Goal: Task Accomplishment & Management: Use online tool/utility

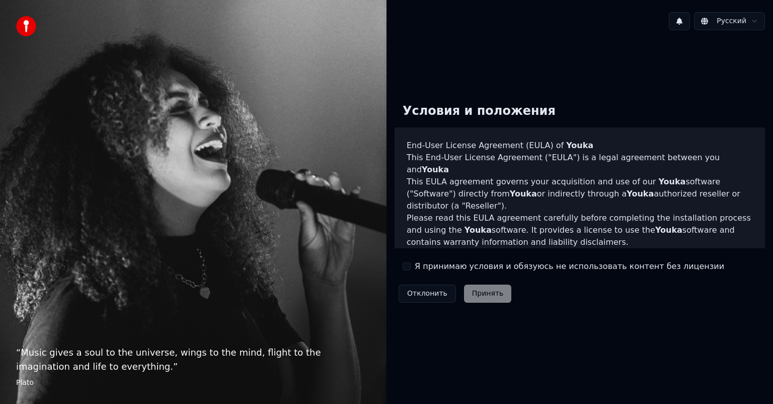
click at [409, 268] on button "Я принимаю условия и обязуюсь не использовать контент без лицензии" at bounding box center [407, 266] width 8 height 8
click at [479, 299] on button "Принять" at bounding box center [488, 294] width 48 height 18
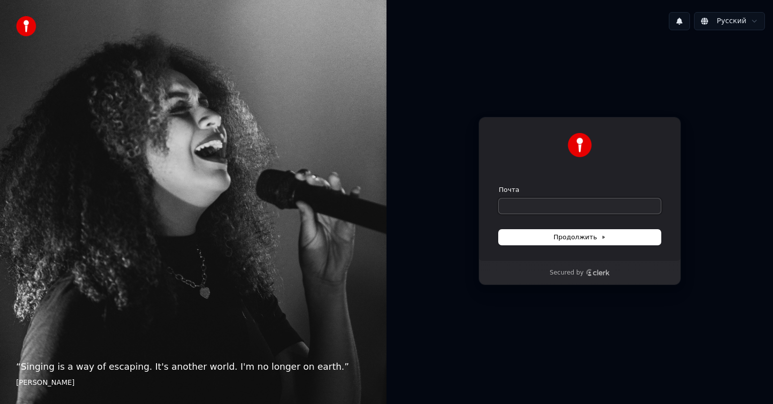
click at [584, 198] on input "Почта" at bounding box center [580, 205] width 162 height 15
click at [584, 202] on input "Почта" at bounding box center [580, 205] width 162 height 15
type input "*"
click at [569, 238] on span "Продолжить" at bounding box center [580, 237] width 53 height 9
type input "**********"
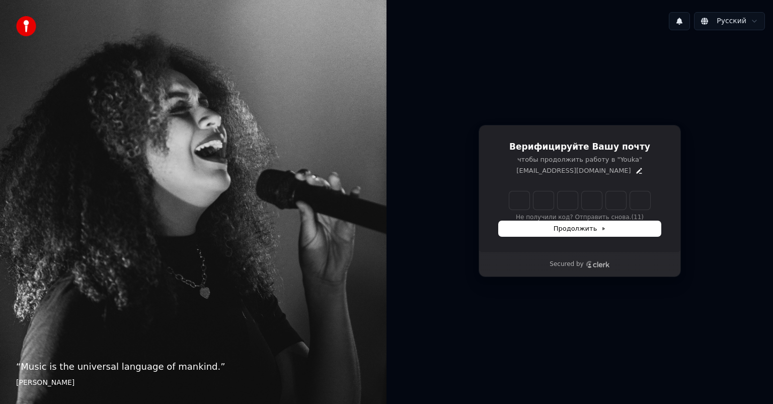
click at [712, 3] on div "Русский Верифицируйте Вашу почту чтобы продолжить работу в "Youka" kate97cat@gm…" at bounding box center [580, 202] width 387 height 404
click at [519, 193] on input "Enter verification code" at bounding box center [590, 200] width 161 height 18
type input "******"
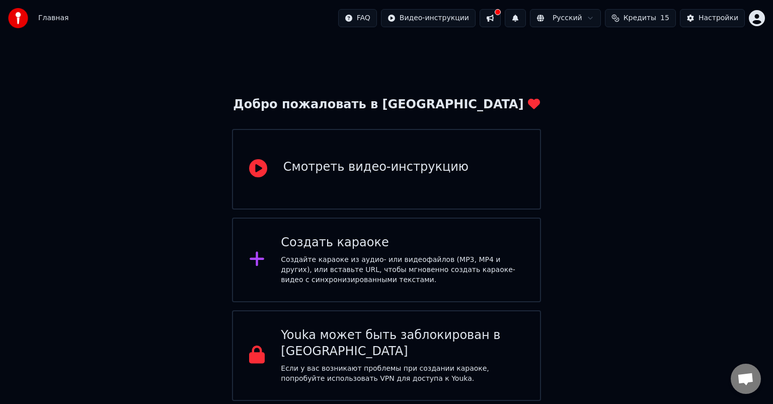
click at [439, 285] on div "Создать караоке Создайте караоке из аудио- или видеофайлов (MP3, MP4 и других),…" at bounding box center [386, 260] width 309 height 85
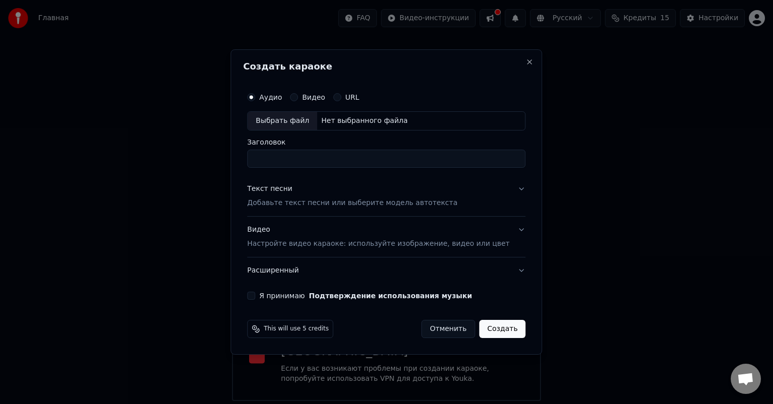
click at [298, 95] on button "Видео" at bounding box center [294, 97] width 8 height 8
drag, startPoint x: 270, startPoint y: 97, endPoint x: 259, endPoint y: 94, distance: 11.1
click at [255, 97] on button "Аудио" at bounding box center [251, 97] width 8 height 8
click at [293, 122] on div "Выбрать файл" at bounding box center [282, 121] width 69 height 18
click at [314, 119] on div "Выбрать файл" at bounding box center [282, 121] width 69 height 18
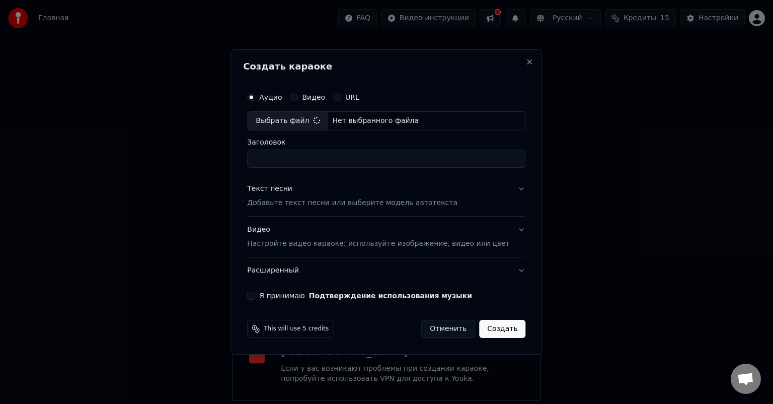
type input "**********"
click at [326, 199] on p "Добавьте текст песни или выберите модель автотекста" at bounding box center [352, 203] width 210 height 10
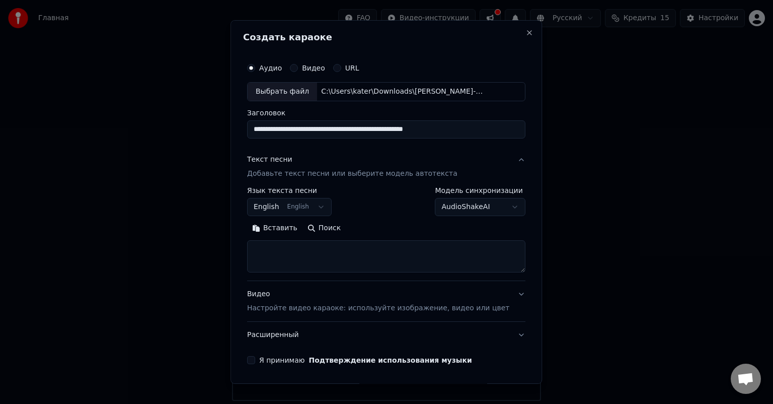
click at [309, 207] on button "English English" at bounding box center [289, 207] width 85 height 18
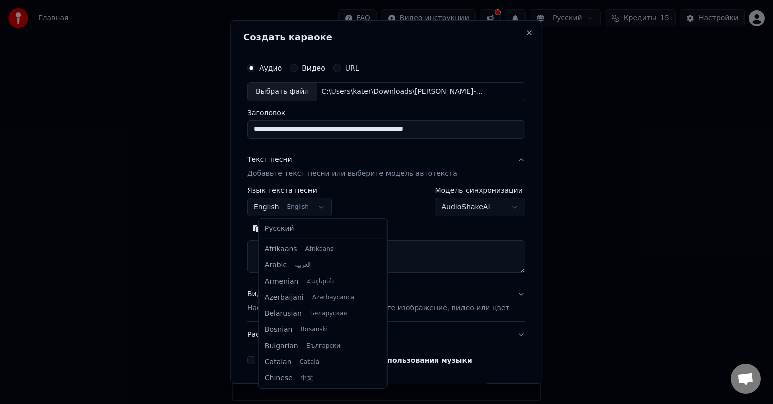
scroll to position [81, 0]
select select "**"
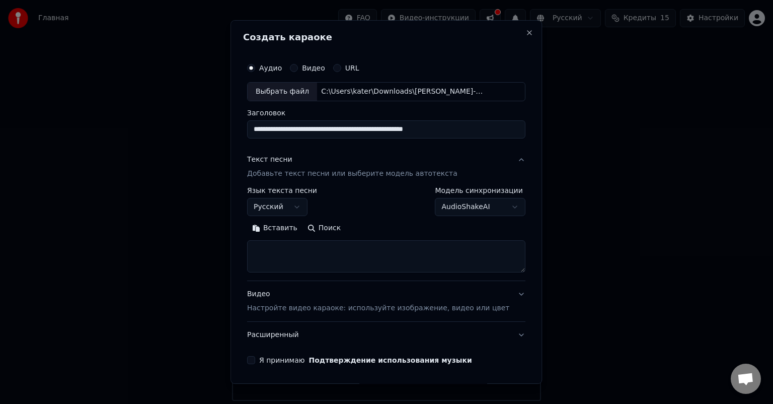
click at [485, 202] on body "**********" at bounding box center [386, 200] width 773 height 401
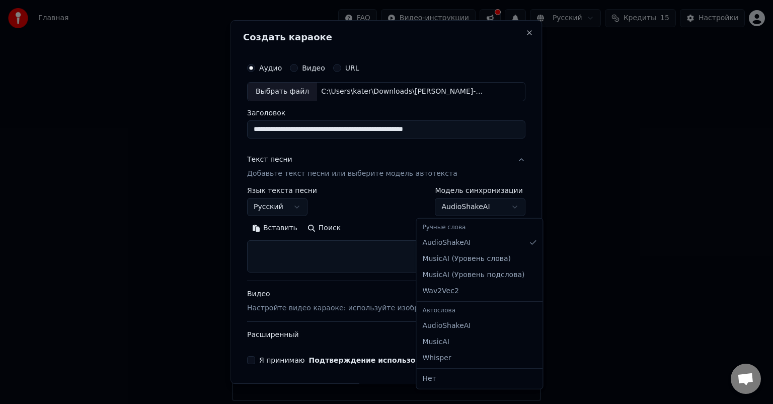
click at [479, 207] on body "**********" at bounding box center [386, 200] width 773 height 401
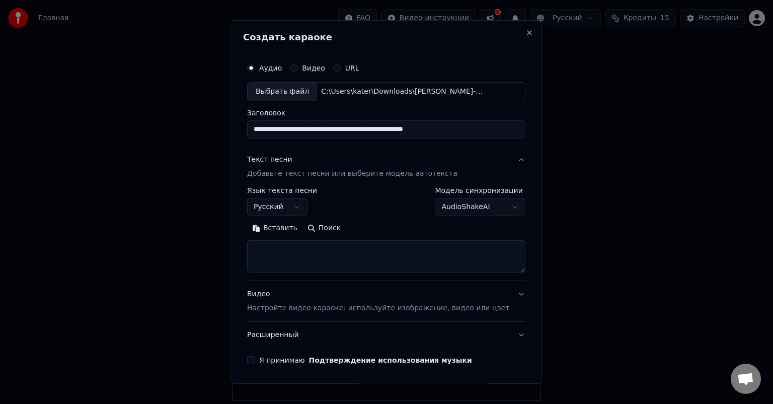
click at [378, 258] on textarea at bounding box center [386, 256] width 278 height 32
paste textarea "**********"
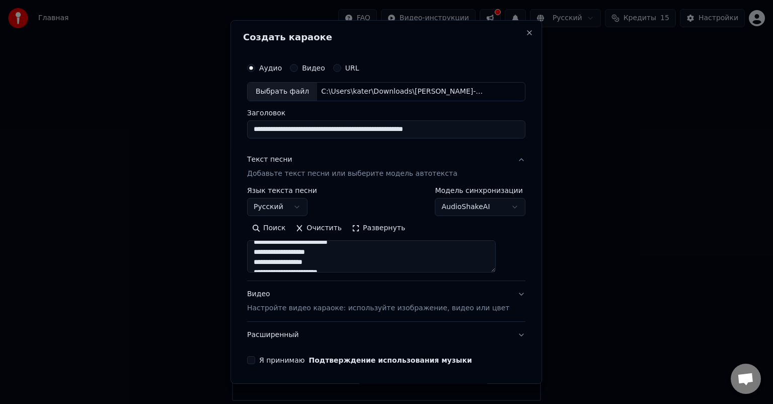
scroll to position [0, 0]
click at [264, 250] on textarea "**********" at bounding box center [371, 256] width 249 height 32
click at [269, 249] on textarea "**********" at bounding box center [371, 256] width 249 height 32
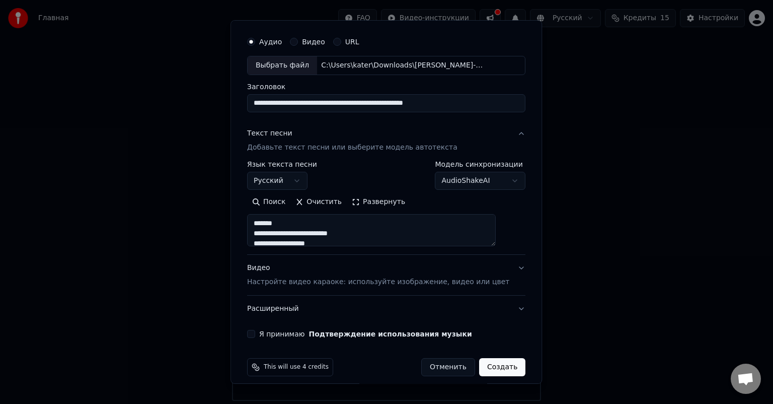
scroll to position [34, 0]
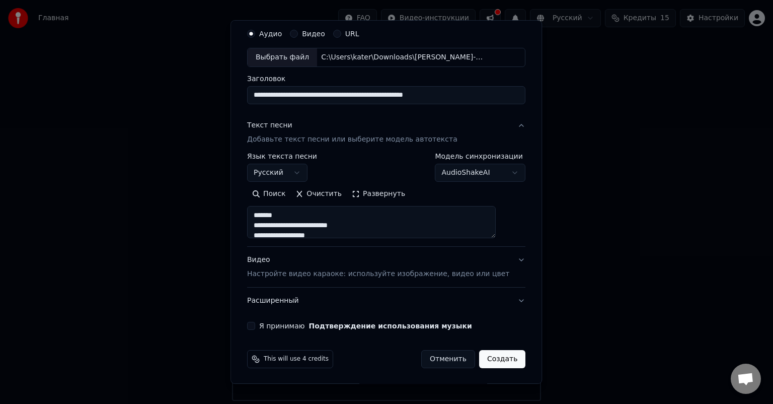
type textarea "**********"
click at [480, 274] on p "Настройте видео караоке: используйте изображение, видео или цвет" at bounding box center [378, 274] width 262 height 10
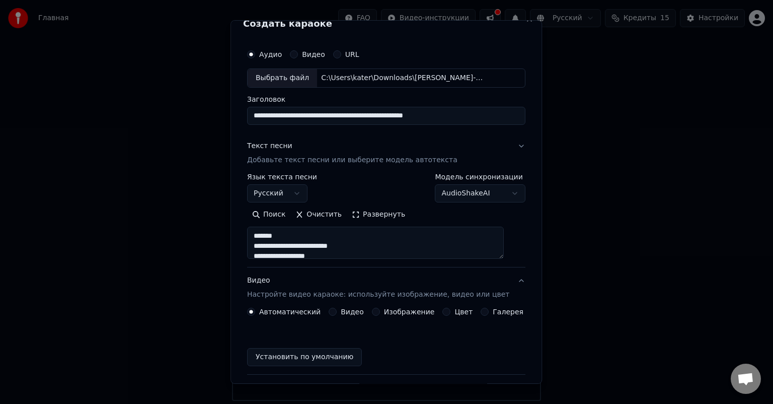
scroll to position [8, 0]
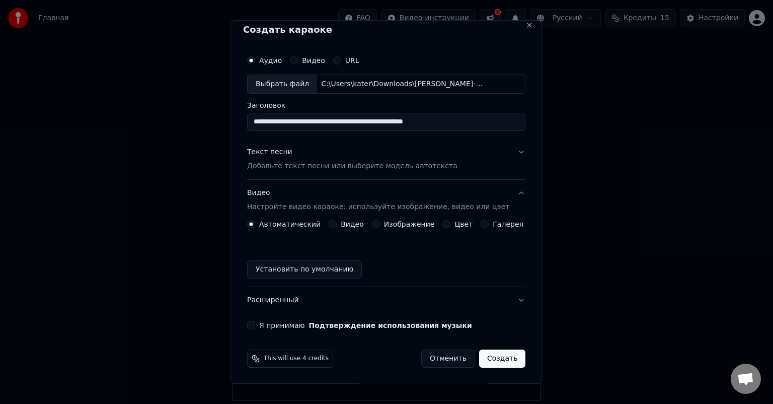
click at [443, 224] on button "Цвет" at bounding box center [447, 224] width 8 height 8
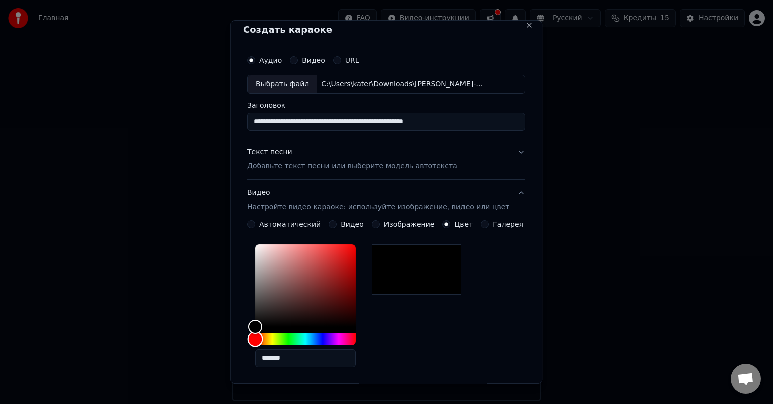
click at [325, 337] on div "Hue" at bounding box center [305, 339] width 101 height 12
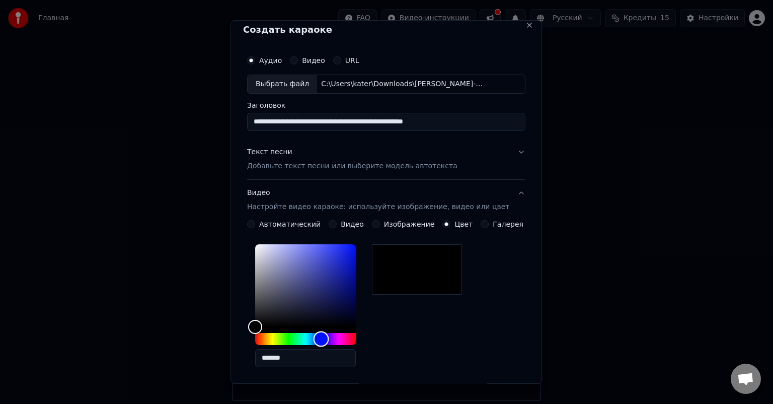
click at [328, 339] on div "Hue" at bounding box center [322, 339] width 16 height 16
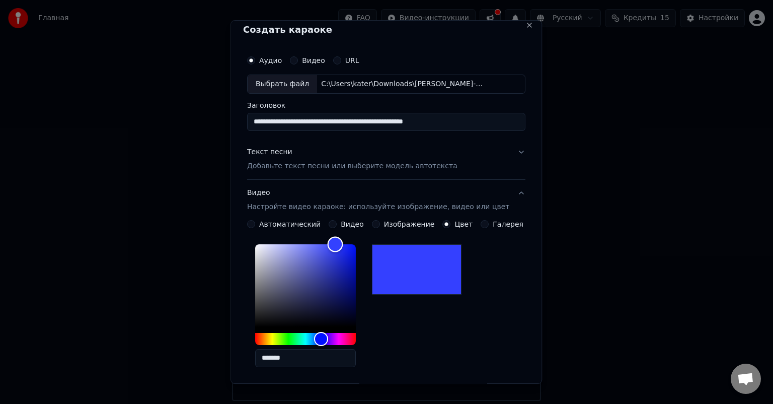
type input "*******"
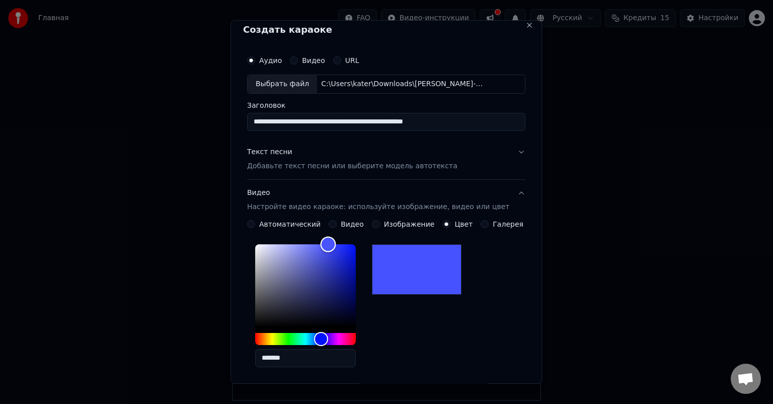
drag, startPoint x: 264, startPoint y: 324, endPoint x: 335, endPoint y: 236, distance: 113.2
click at [335, 237] on div "Color" at bounding box center [329, 245] width 16 height 16
click at [337, 223] on div "Видео" at bounding box center [346, 224] width 35 height 8
click at [333, 223] on button "Видео" at bounding box center [333, 224] width 8 height 8
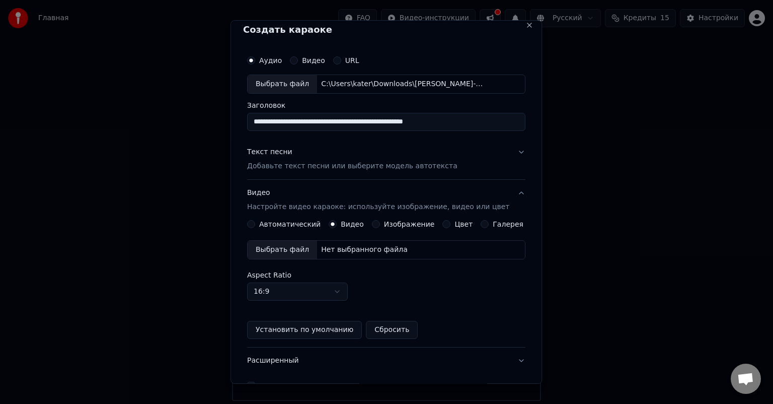
click at [277, 252] on div "Выбрать файл" at bounding box center [282, 250] width 69 height 18
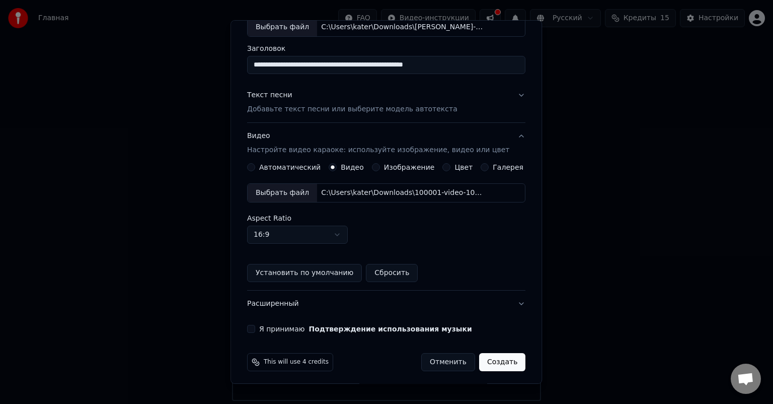
scroll to position [67, 0]
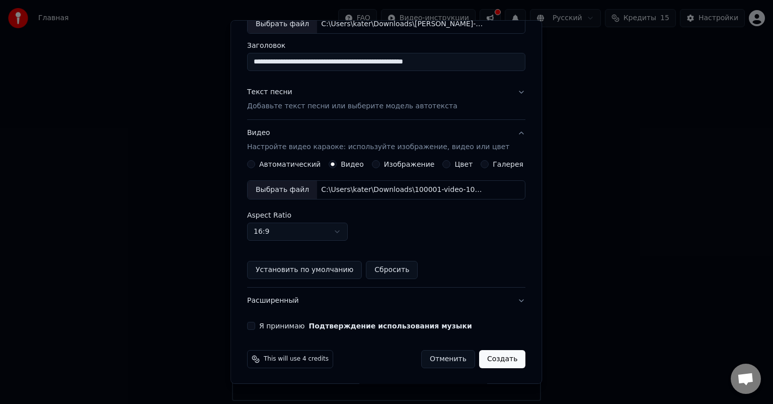
click at [255, 324] on button "Я принимаю Подтверждение использования музыки" at bounding box center [251, 326] width 8 height 8
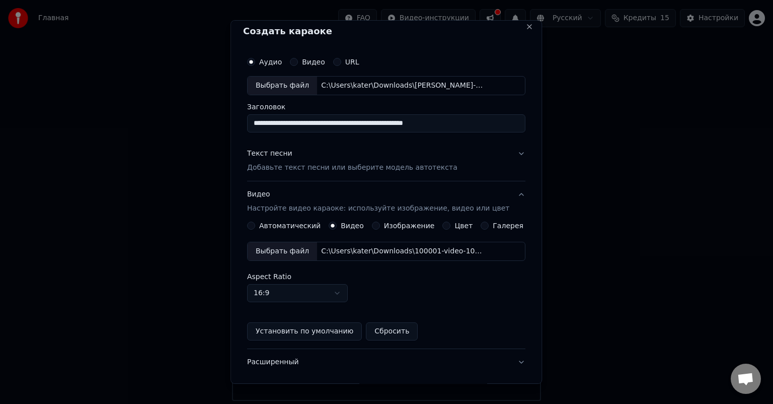
scroll to position [0, 0]
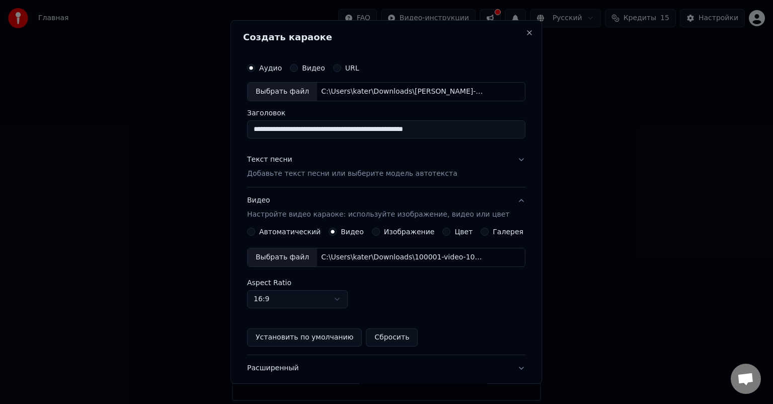
click at [342, 172] on p "Добавьте текст песни или выберите модель автотекста" at bounding box center [352, 174] width 210 height 10
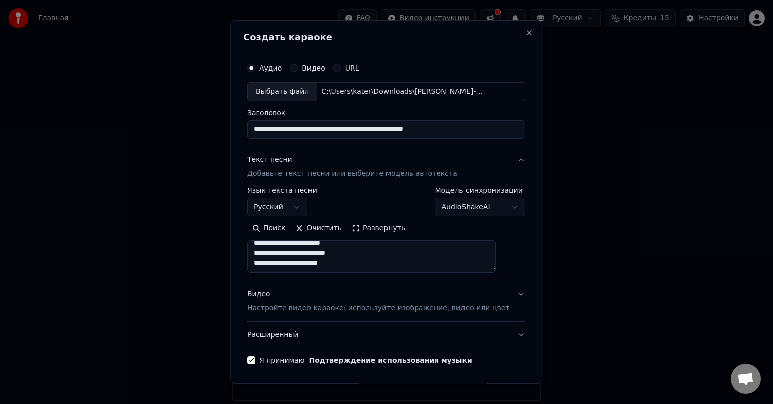
scroll to position [34, 0]
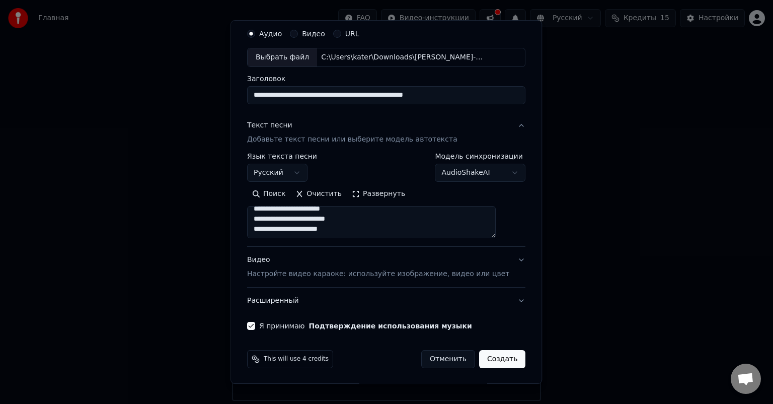
click at [487, 359] on button "Создать" at bounding box center [502, 359] width 46 height 18
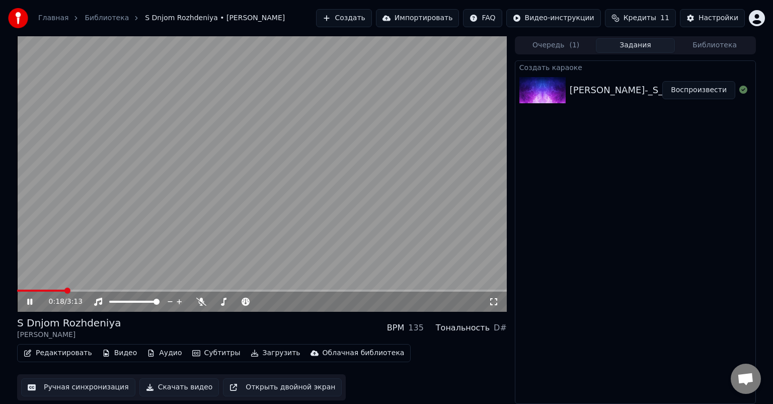
click at [248, 211] on video at bounding box center [262, 173] width 490 height 275
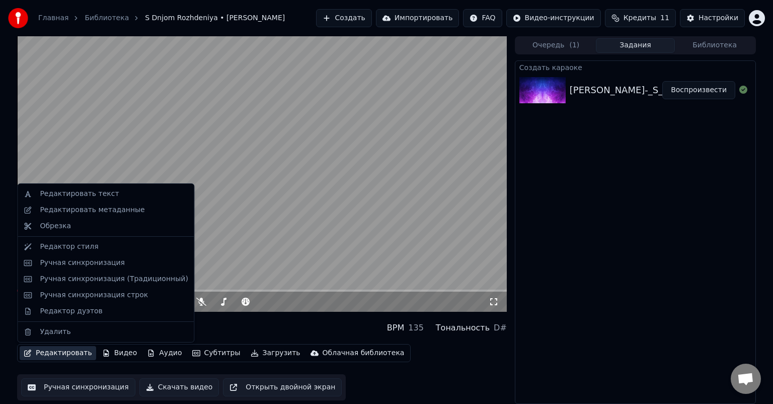
click at [62, 348] on button "Редактировать" at bounding box center [58, 353] width 77 height 14
click at [93, 292] on div "Ручная синхронизация строк" at bounding box center [94, 295] width 108 height 10
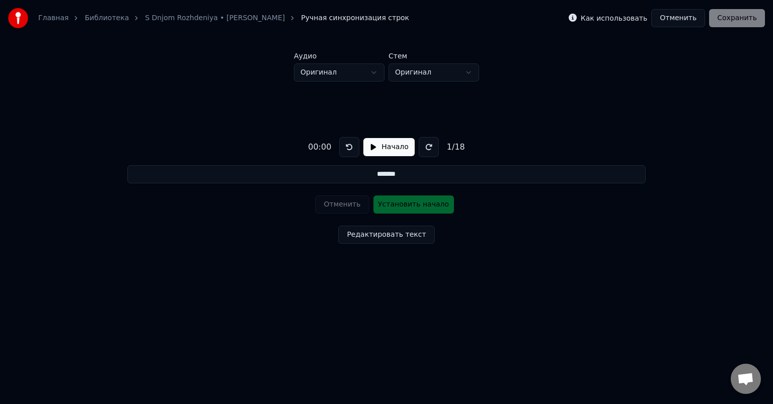
drag, startPoint x: 418, startPoint y: 173, endPoint x: 372, endPoint y: 180, distance: 46.9
click at [372, 180] on input "*******" at bounding box center [386, 174] width 519 height 18
click at [403, 233] on button "Редактировать текст" at bounding box center [386, 235] width 96 height 18
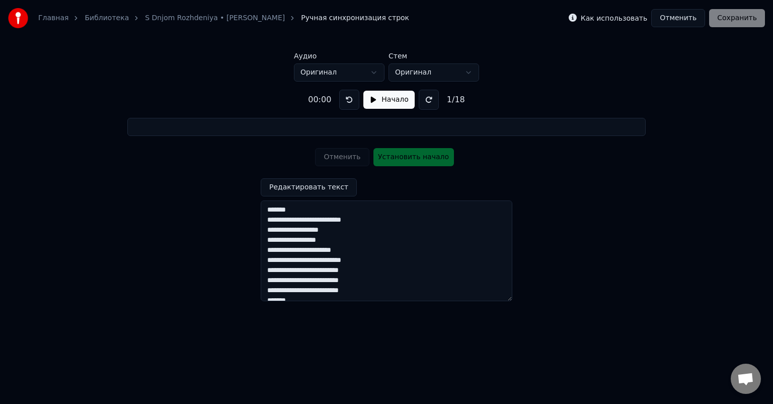
drag, startPoint x: 292, startPoint y: 209, endPoint x: 258, endPoint y: 214, distance: 34.0
click at [258, 214] on div "**********" at bounding box center [386, 192] width 741 height 220
type input "**********"
click at [387, 98] on button "Начало" at bounding box center [389, 100] width 51 height 18
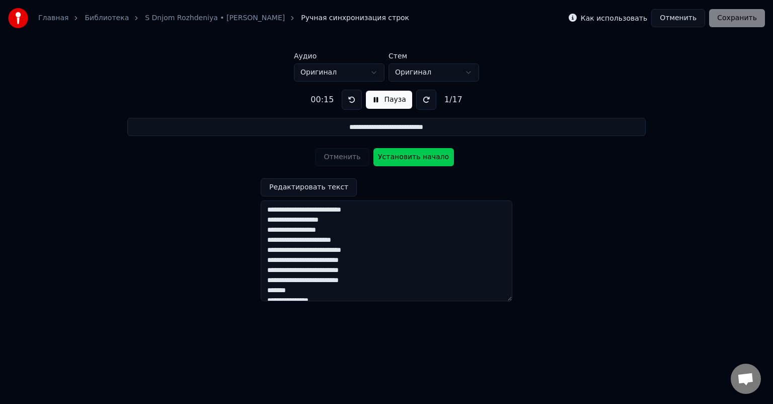
click at [387, 98] on button "Пауза" at bounding box center [389, 100] width 46 height 18
click at [387, 101] on button "Начало" at bounding box center [389, 100] width 51 height 18
click at [336, 99] on div "00:17 Пауза 1 / 17" at bounding box center [387, 100] width 160 height 20
click at [352, 99] on button at bounding box center [352, 100] width 20 height 20
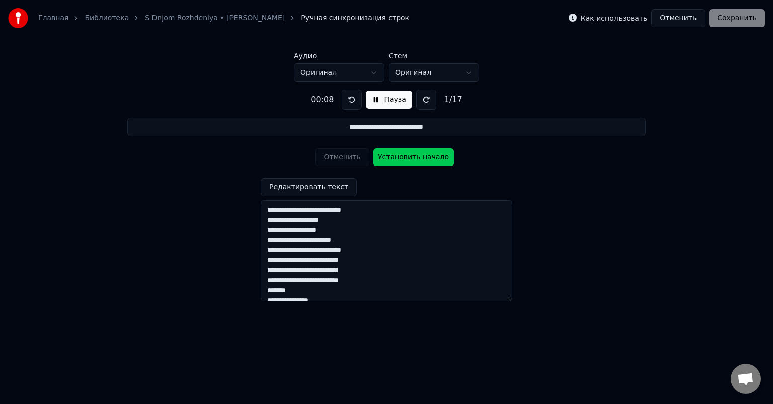
click at [352, 99] on button at bounding box center [352, 100] width 20 height 20
click at [385, 158] on button "Установить начало" at bounding box center [414, 157] width 81 height 18
click at [361, 159] on button "Отменить" at bounding box center [342, 157] width 54 height 18
click at [286, 262] on textarea "**********" at bounding box center [387, 250] width 252 height 101
type textarea "**********"
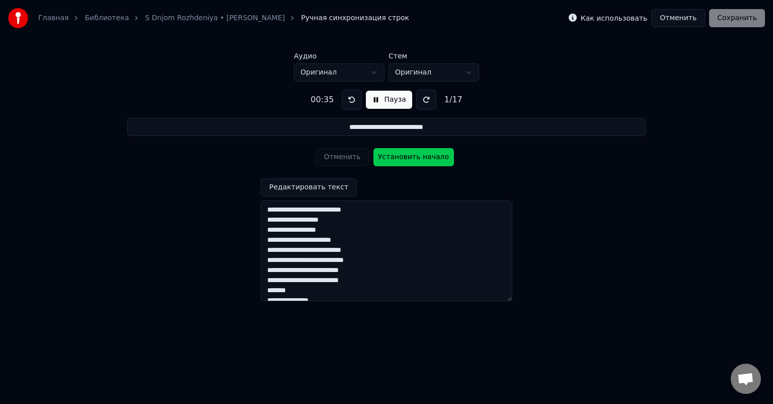
click at [207, 16] on link "S Dnjom Rozhdeniya • [PERSON_NAME]" at bounding box center [215, 18] width 140 height 10
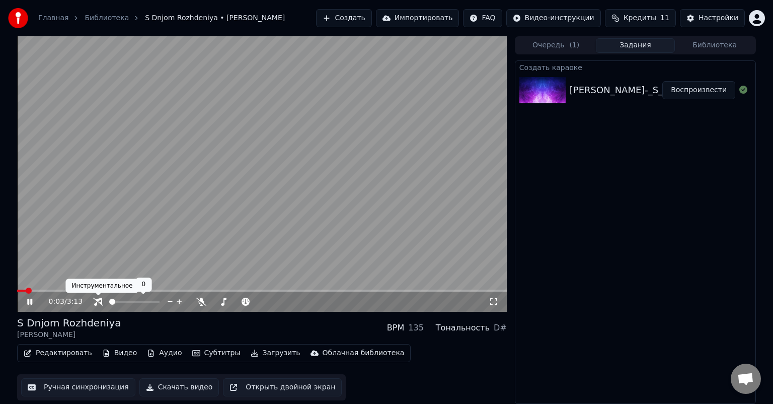
click at [125, 211] on video at bounding box center [262, 173] width 490 height 275
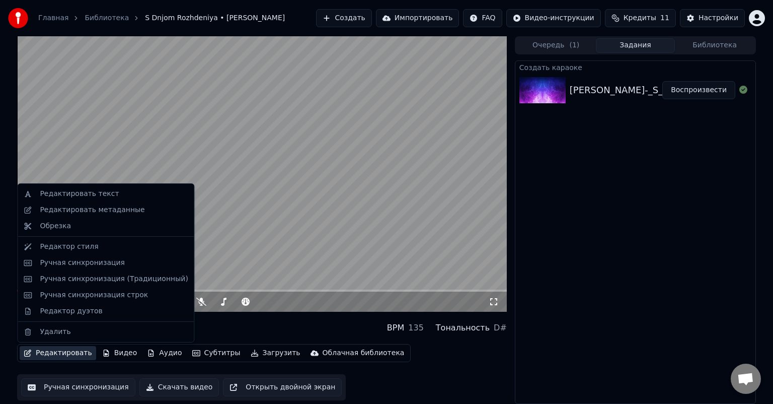
click at [69, 353] on button "Редактировать" at bounding box center [58, 353] width 77 height 14
click at [70, 282] on div "Ручная синхронизация (Традиционный)" at bounding box center [114, 279] width 148 height 10
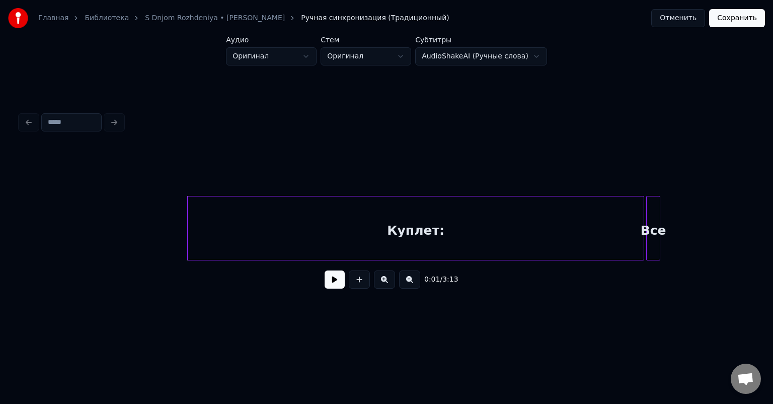
click at [447, 229] on div "Куплет:" at bounding box center [416, 230] width 456 height 68
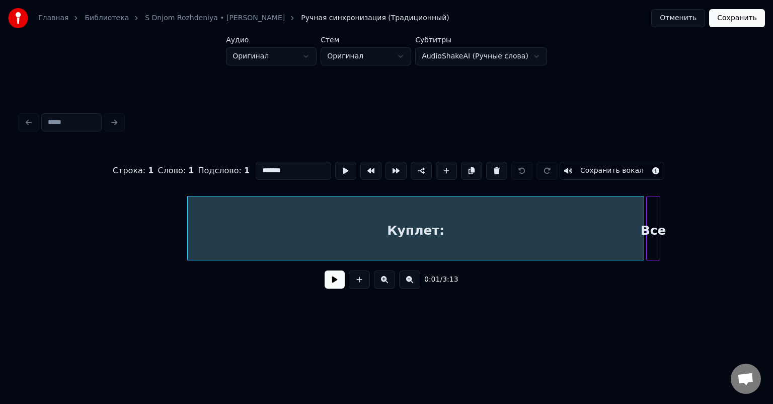
drag, startPoint x: 296, startPoint y: 161, endPoint x: 204, endPoint y: 169, distance: 91.5
click at [204, 169] on div "Строка : 1 Слово : 1 Подслово : 1 ******* Сохранить вокал" at bounding box center [386, 171] width 733 height 50
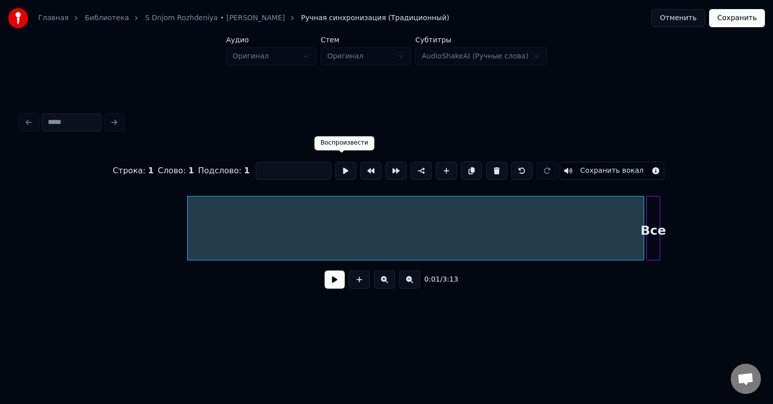
click at [340, 164] on button at bounding box center [345, 171] width 21 height 18
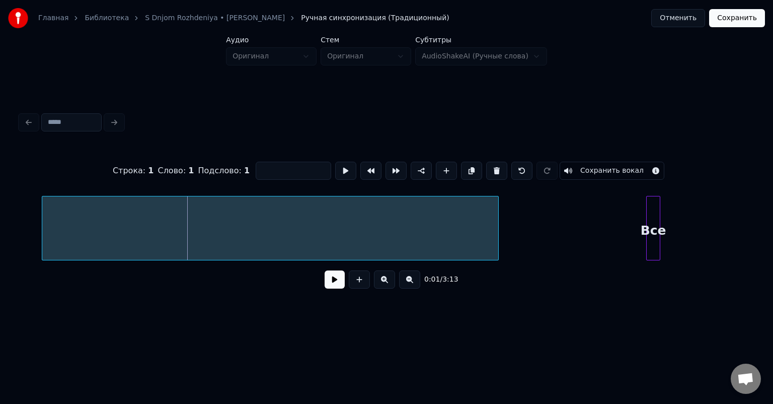
click at [375, 250] on div at bounding box center [270, 230] width 456 height 68
click at [524, 232] on div "Все" at bounding box center [527, 230] width 13 height 68
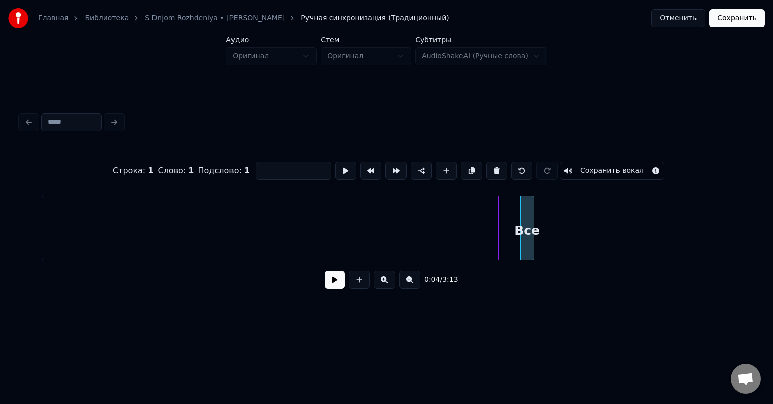
click at [372, 222] on div at bounding box center [270, 230] width 456 height 68
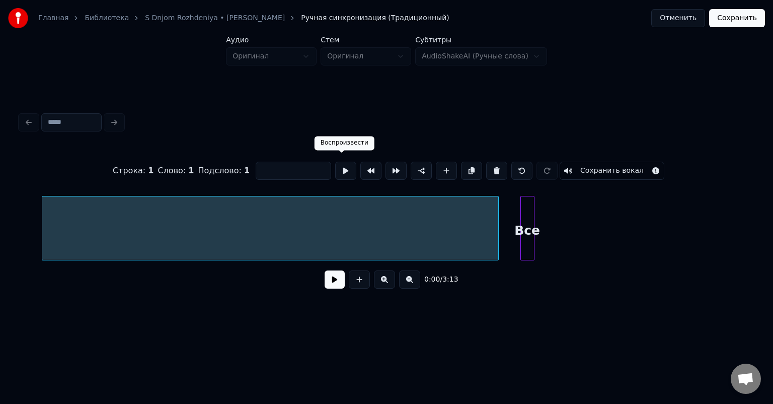
click at [345, 168] on button at bounding box center [345, 171] width 21 height 18
click at [516, 206] on div at bounding box center [516, 227] width 3 height 63
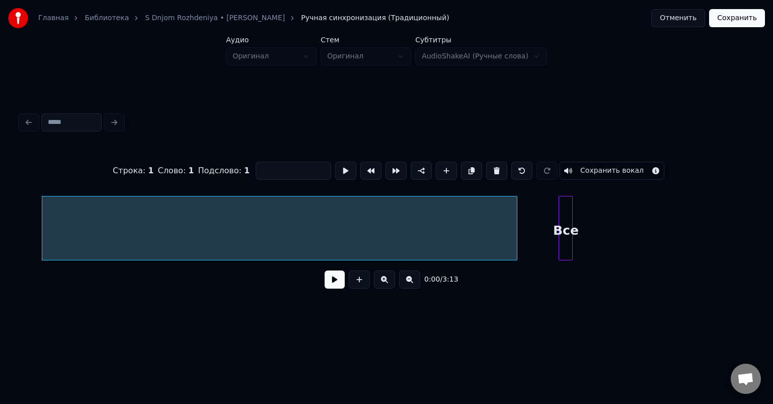
click at [563, 204] on div "Все" at bounding box center [565, 230] width 13 height 68
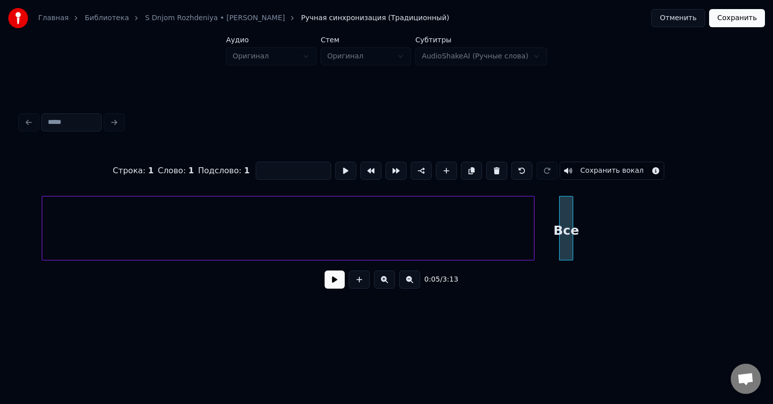
click at [534, 223] on div at bounding box center [532, 227] width 3 height 63
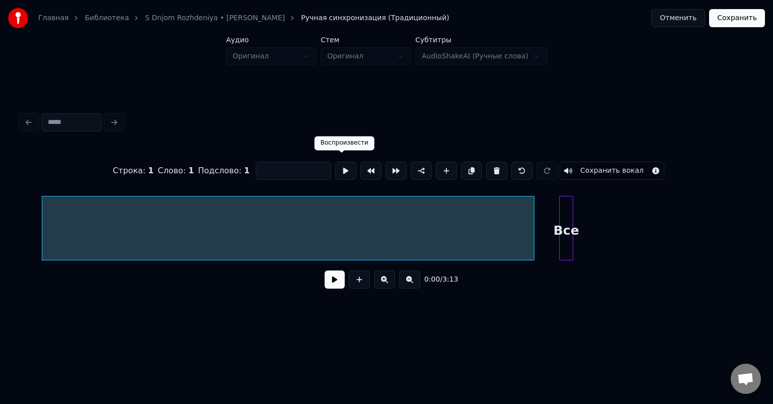
click at [349, 169] on button at bounding box center [345, 171] width 21 height 18
click at [496, 215] on div at bounding box center [287, 230] width 491 height 68
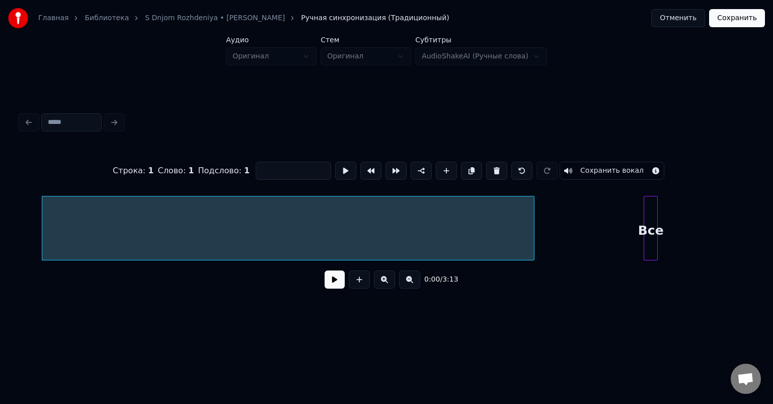
click at [650, 222] on div "Все" at bounding box center [651, 230] width 13 height 68
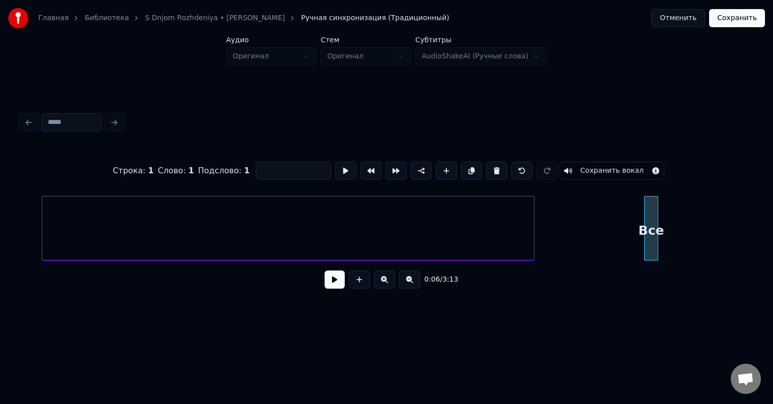
click at [534, 220] on div at bounding box center [288, 228] width 492 height 64
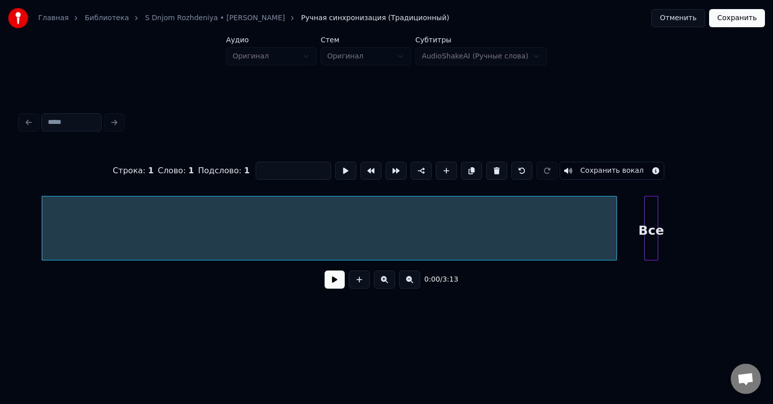
click at [616, 221] on div at bounding box center [615, 227] width 3 height 63
click at [348, 167] on button at bounding box center [345, 171] width 21 height 18
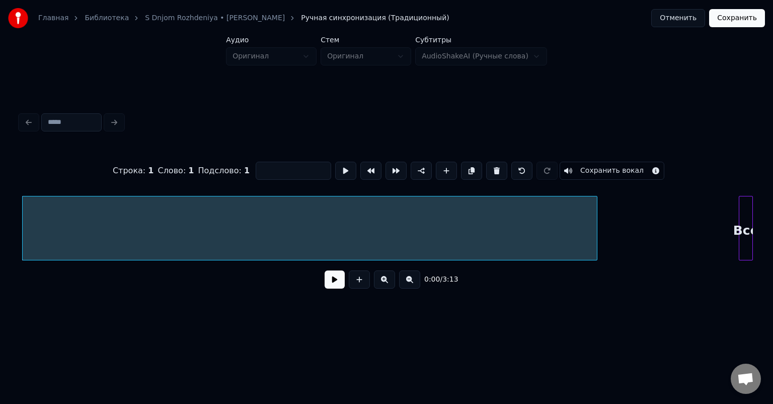
scroll to position [0, 22]
click at [771, 209] on div "Главная Библиотека S Dnjom [GEOGRAPHIC_DATA] • [PERSON_NAME] Ручная синхронизац…" at bounding box center [386, 162] width 773 height 324
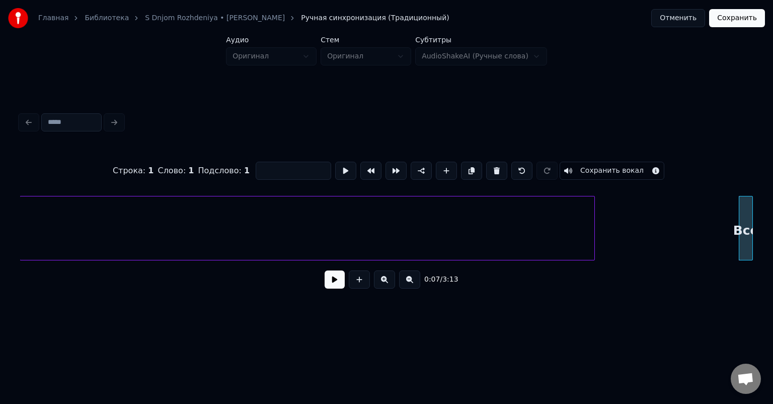
click at [594, 211] on div at bounding box center [593, 227] width 3 height 63
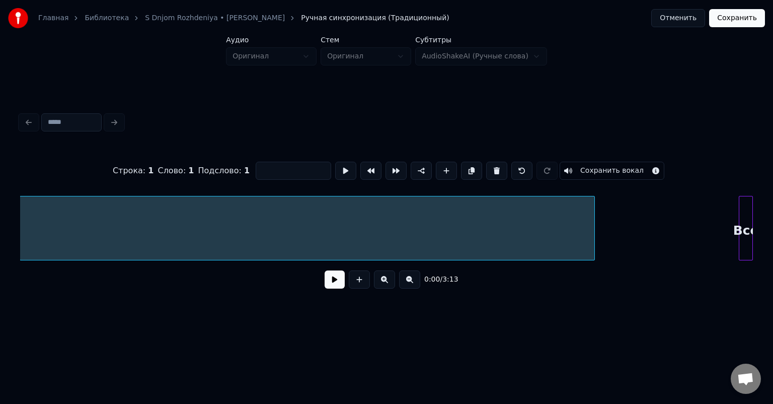
scroll to position [0, 22]
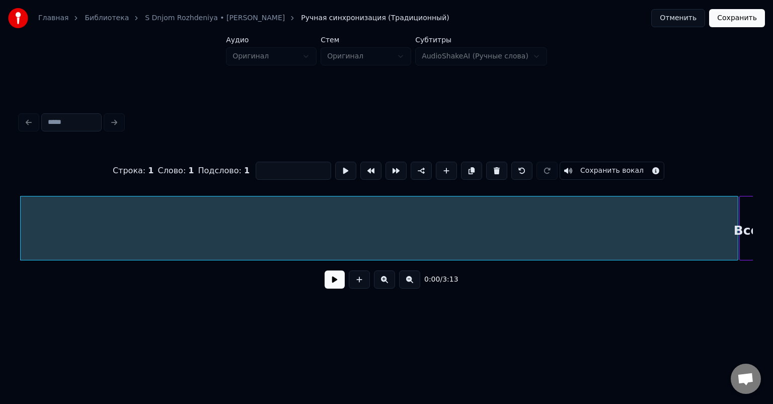
click at [737, 209] on div at bounding box center [736, 227] width 3 height 63
click at [606, 217] on div at bounding box center [379, 230] width 717 height 68
click at [344, 167] on button at bounding box center [345, 171] width 21 height 18
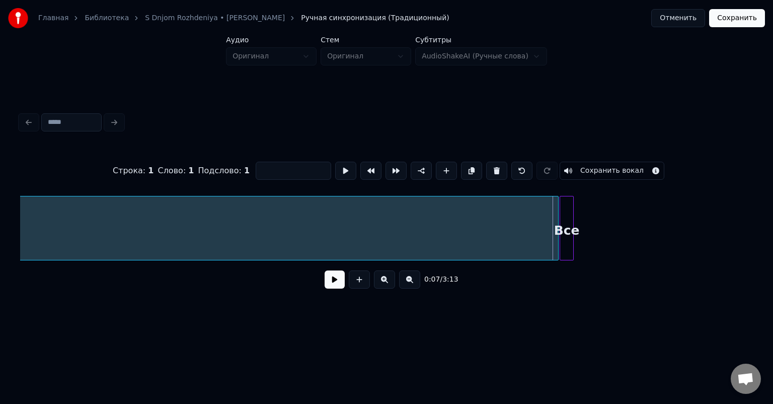
scroll to position [0, 203]
click at [591, 219] on div at bounding box center [591, 227] width 3 height 63
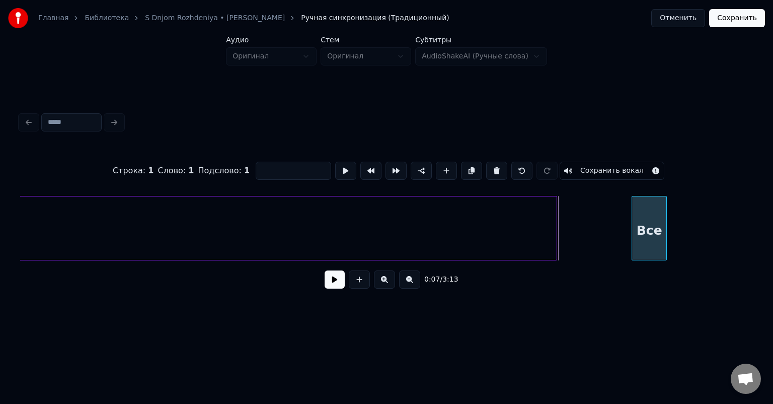
click at [651, 211] on div "Все" at bounding box center [649, 230] width 34 height 68
click at [632, 208] on div at bounding box center [631, 227] width 3 height 63
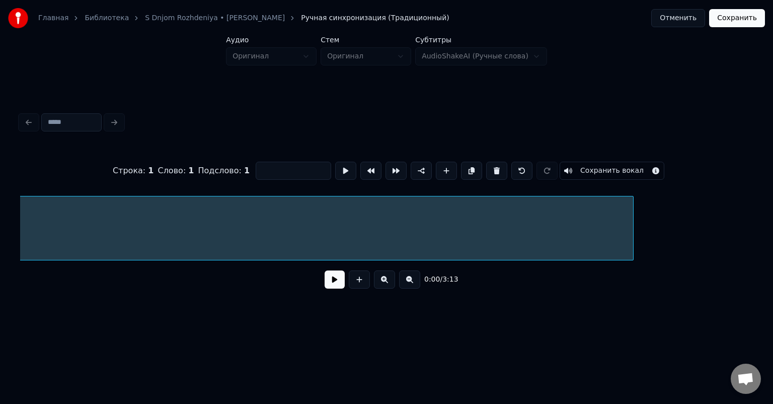
scroll to position [0, 22]
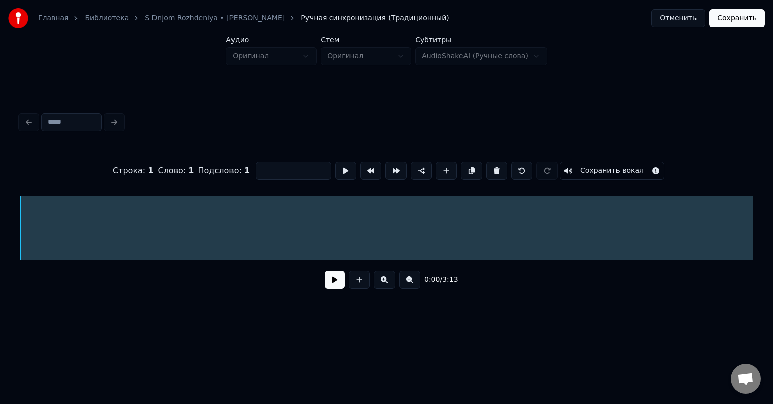
click at [554, 200] on div at bounding box center [418, 230] width 794 height 68
click at [602, 230] on div at bounding box center [418, 230] width 794 height 68
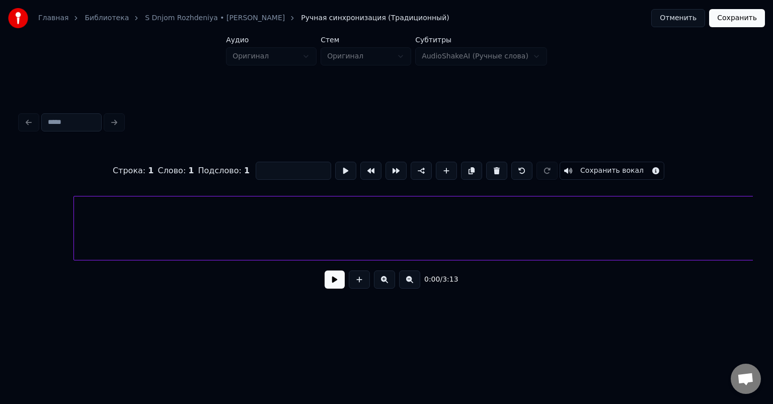
scroll to position [0, 745]
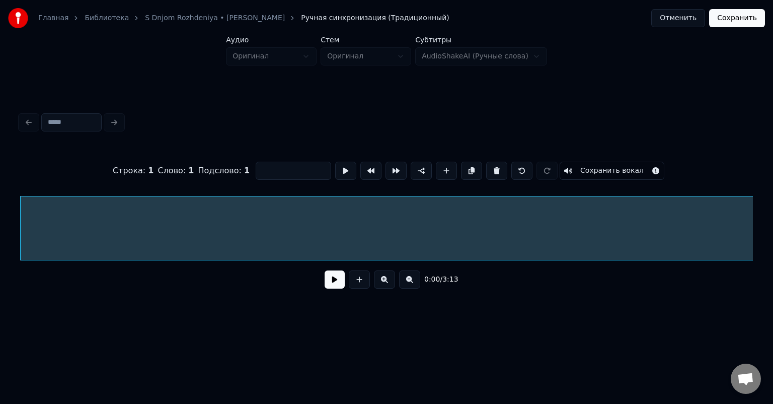
click at [687, 226] on div at bounding box center [418, 230] width 794 height 68
click at [343, 165] on button at bounding box center [345, 171] width 21 height 18
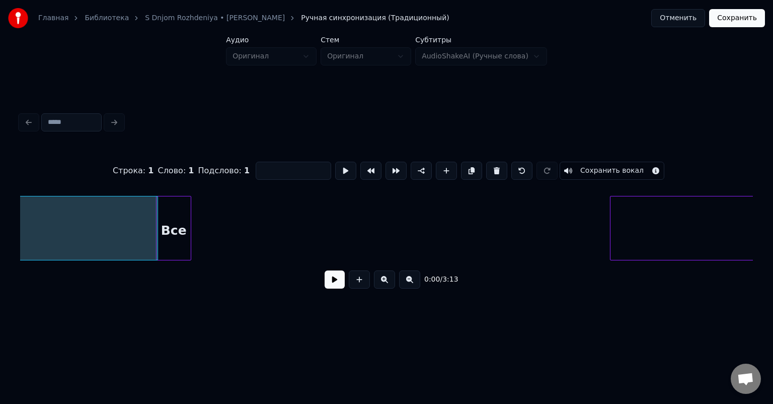
scroll to position [0, 558]
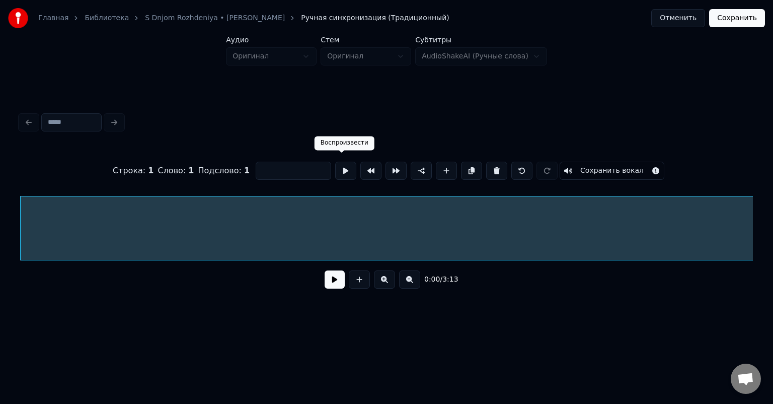
click at [345, 169] on button at bounding box center [345, 171] width 21 height 18
click at [691, 241] on div at bounding box center [418, 230] width 794 height 68
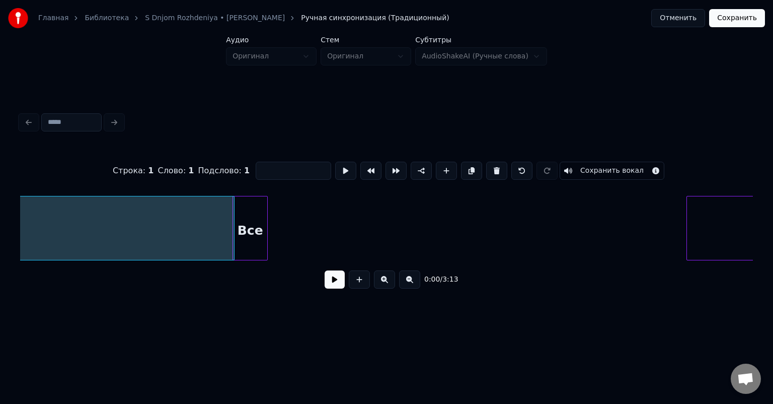
scroll to position [0, 591]
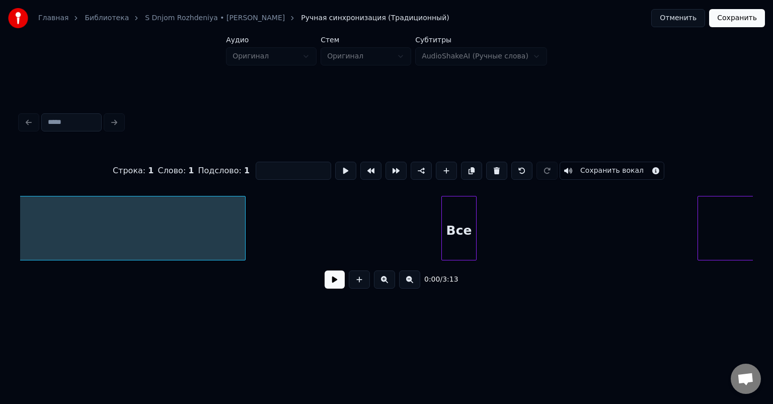
click at [463, 224] on div "Все" at bounding box center [459, 230] width 34 height 68
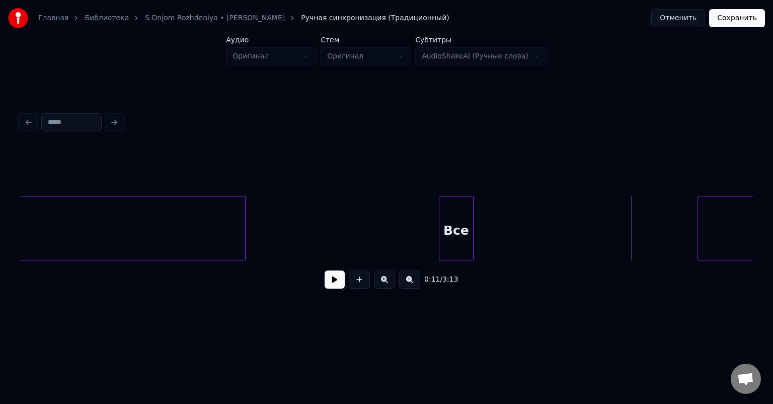
click at [683, 6] on div "Главная Библиотека S Dnjom [GEOGRAPHIC_DATA] • [PERSON_NAME] Ручная синхронизац…" at bounding box center [386, 18] width 773 height 36
click at [682, 13] on button "Отменить" at bounding box center [679, 18] width 54 height 18
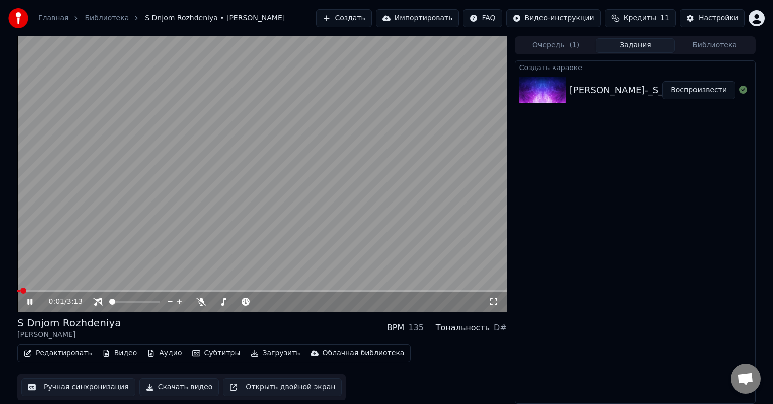
click at [186, 187] on video at bounding box center [262, 173] width 490 height 275
click at [57, 352] on button "Редактировать" at bounding box center [58, 353] width 77 height 14
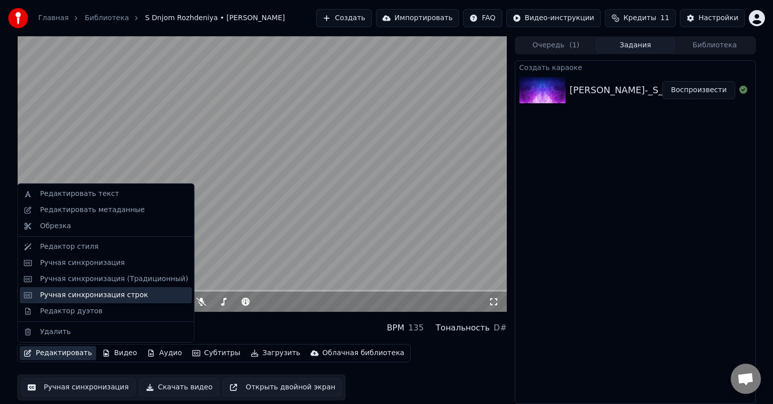
click at [71, 292] on div "Ручная синхронизация строк" at bounding box center [94, 295] width 108 height 10
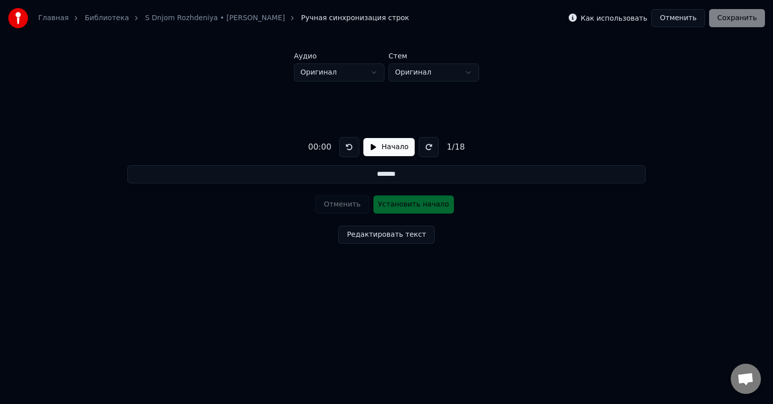
drag, startPoint x: 451, startPoint y: 171, endPoint x: 343, endPoint y: 189, distance: 109.8
click at [343, 189] on div "00:00 Начало 1 / 18 ******* Отменить Установить начало Редактировать текст" at bounding box center [386, 188] width 741 height 213
click at [406, 232] on button "Редактировать текст" at bounding box center [386, 235] width 96 height 18
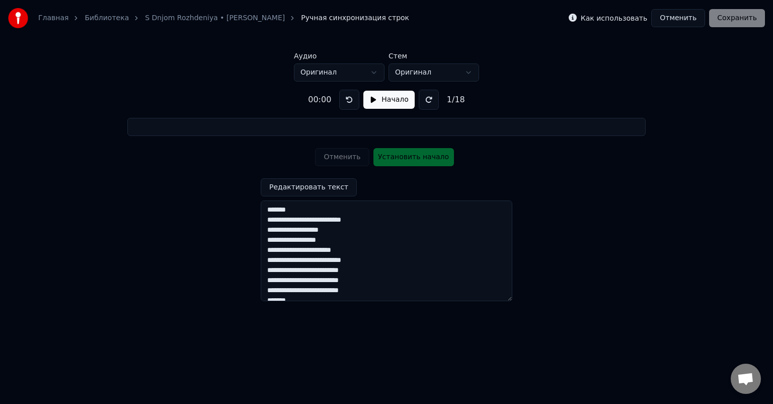
drag, startPoint x: 266, startPoint y: 218, endPoint x: 263, endPoint y: 207, distance: 10.5
click at [263, 207] on textarea "**********" at bounding box center [387, 250] width 252 height 101
type input "**********"
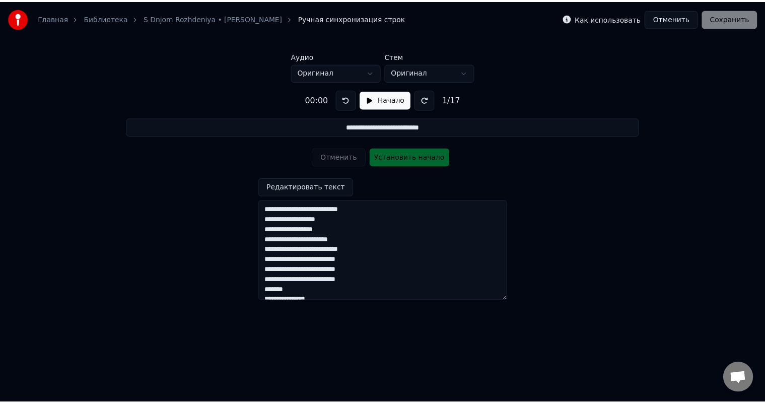
scroll to position [50, 0]
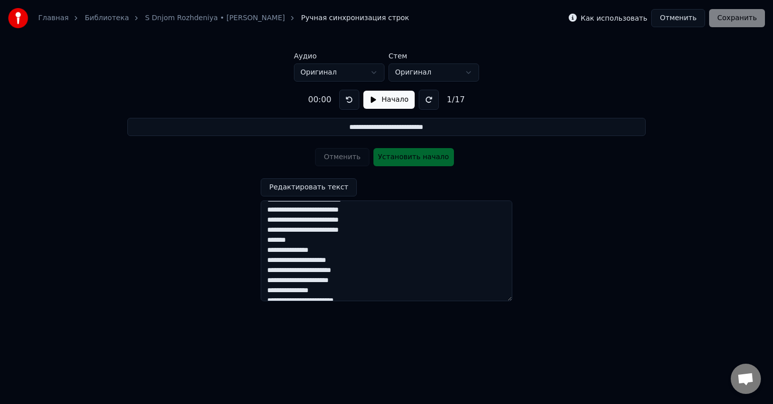
drag, startPoint x: 300, startPoint y: 241, endPoint x: 264, endPoint y: 242, distance: 35.3
click at [264, 242] on textarea "**********" at bounding box center [387, 250] width 252 height 101
type textarea "**********"
click at [571, 198] on div "**********" at bounding box center [386, 192] width 741 height 220
click at [334, 190] on button "Редактировать текст" at bounding box center [309, 187] width 96 height 18
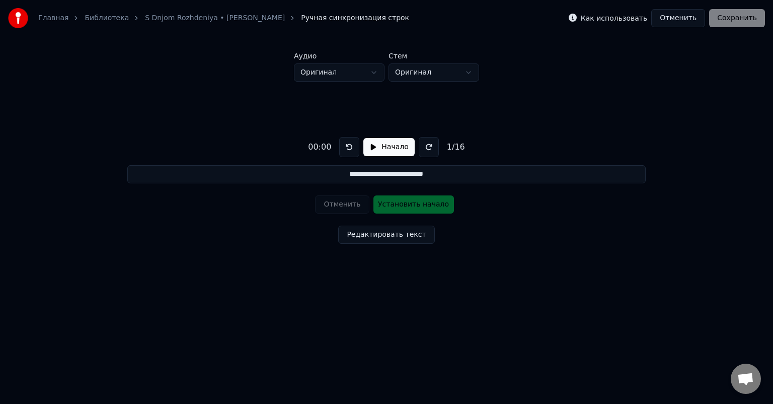
click at [379, 147] on button "Начало" at bounding box center [389, 147] width 51 height 18
click at [405, 205] on button "Установить начало" at bounding box center [414, 204] width 81 height 18
click at [405, 205] on button "Установить конец" at bounding box center [414, 204] width 81 height 18
click at [346, 203] on button "Отменить" at bounding box center [342, 204] width 54 height 18
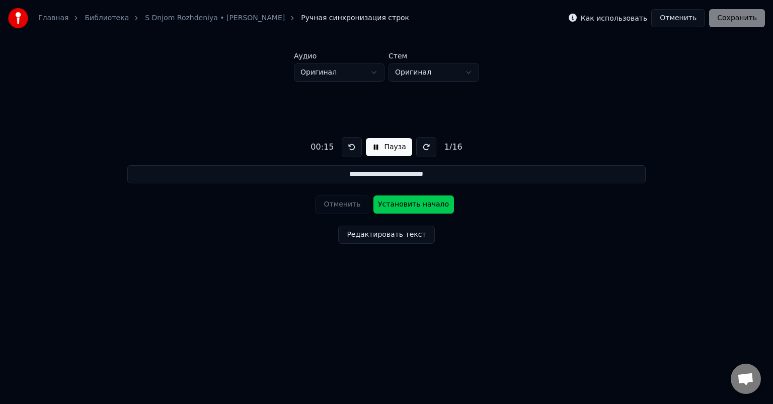
click at [415, 210] on button "Установить начало" at bounding box center [414, 204] width 81 height 18
click at [415, 209] on button "Установить конец" at bounding box center [414, 204] width 81 height 18
click at [415, 209] on button "Установить начало" at bounding box center [414, 204] width 81 height 18
click at [357, 207] on button "Отменить" at bounding box center [342, 204] width 54 height 18
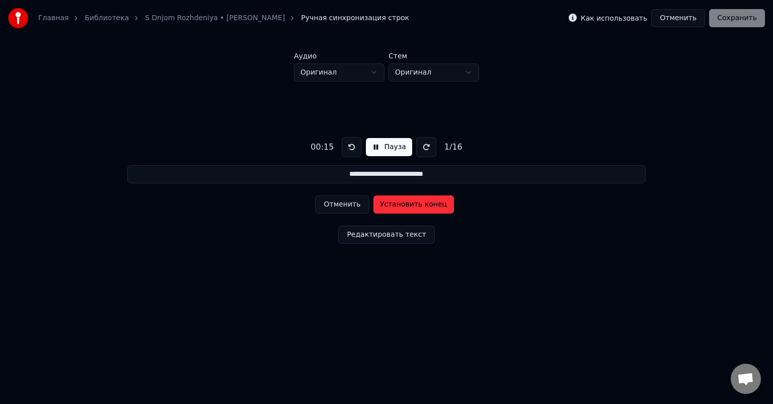
click at [357, 207] on button "Отменить" at bounding box center [342, 204] width 54 height 18
click at [409, 200] on button "Установить начало" at bounding box center [414, 204] width 81 height 18
click at [409, 204] on button "Установить конец" at bounding box center [414, 204] width 81 height 18
click at [409, 204] on button "Установить начало" at bounding box center [414, 204] width 81 height 18
click at [409, 204] on button "Установить конец" at bounding box center [414, 204] width 81 height 18
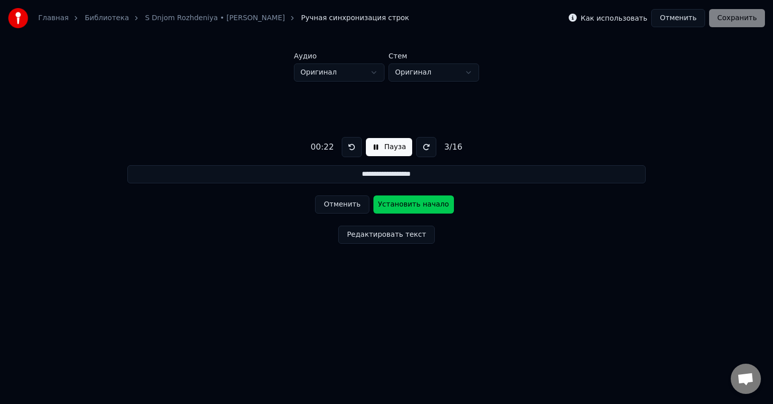
click at [409, 204] on button "Установить начало" at bounding box center [414, 204] width 81 height 18
click at [409, 204] on button "Установить конец" at bounding box center [414, 204] width 81 height 18
click at [409, 204] on button "Установить начало" at bounding box center [414, 204] width 81 height 18
click at [409, 204] on button "Установить конец" at bounding box center [414, 204] width 81 height 18
click at [409, 204] on button "Установить начало" at bounding box center [414, 204] width 81 height 18
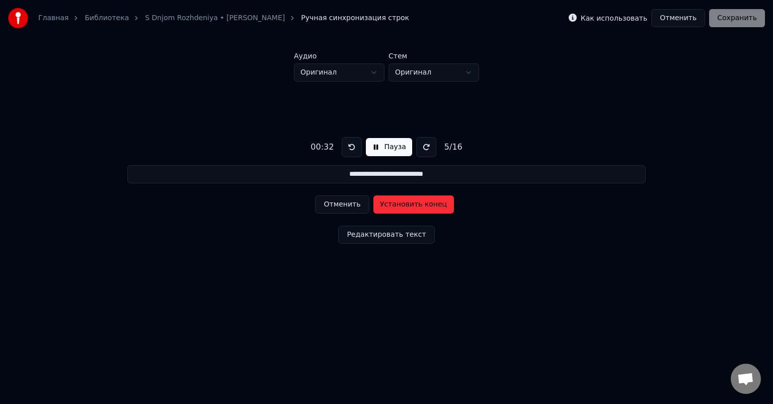
click at [409, 204] on button "Установить конец" at bounding box center [414, 204] width 81 height 18
click at [409, 204] on button "Установить начало" at bounding box center [414, 204] width 81 height 18
click at [409, 204] on button "Установить конец" at bounding box center [414, 204] width 81 height 18
click at [409, 204] on button "Установить начало" at bounding box center [414, 204] width 81 height 18
click at [409, 204] on button "Установить конец" at bounding box center [414, 204] width 81 height 18
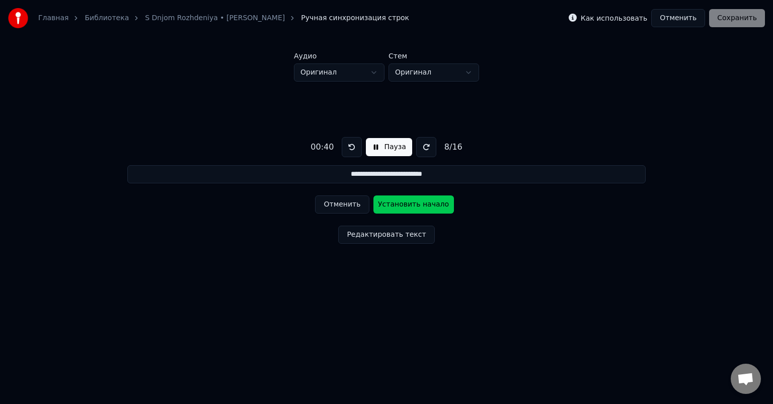
click at [409, 204] on button "Установить начало" at bounding box center [414, 204] width 81 height 18
click at [409, 204] on button "Установить конец" at bounding box center [414, 204] width 81 height 18
click at [409, 204] on button "Установить начало" at bounding box center [414, 204] width 81 height 18
click at [409, 204] on button "Установить конец" at bounding box center [414, 204] width 81 height 18
click at [409, 204] on button "Установить начало" at bounding box center [414, 204] width 81 height 18
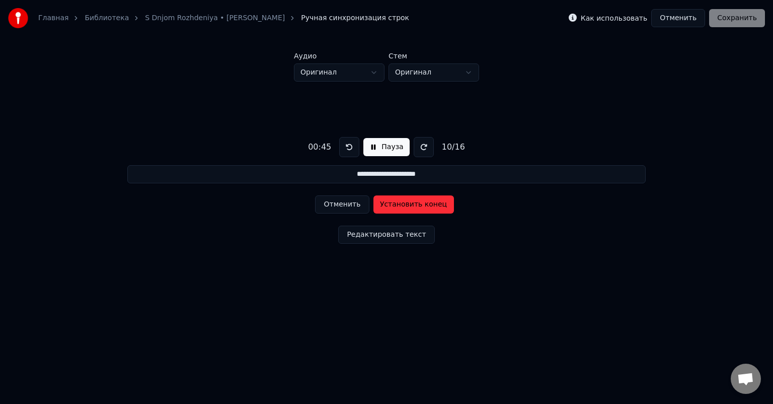
click at [409, 204] on button "Установить конец" at bounding box center [414, 204] width 81 height 18
click at [409, 204] on button "Установить начало" at bounding box center [414, 204] width 81 height 18
click at [409, 204] on button "Установить конец" at bounding box center [414, 204] width 81 height 18
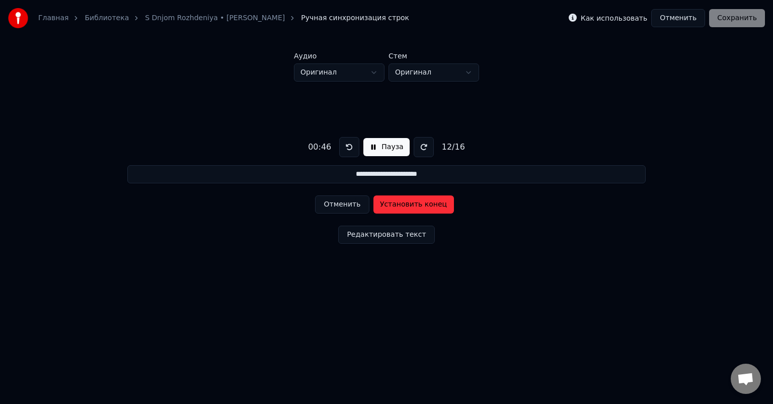
type input "**********"
click at [409, 204] on button "Установить начало" at bounding box center [414, 204] width 81 height 18
click at [461, 69] on html "**********" at bounding box center [386, 155] width 773 height 311
click at [461, 68] on html "**********" at bounding box center [386, 155] width 773 height 311
click at [493, 250] on div "**********" at bounding box center [386, 188] width 741 height 213
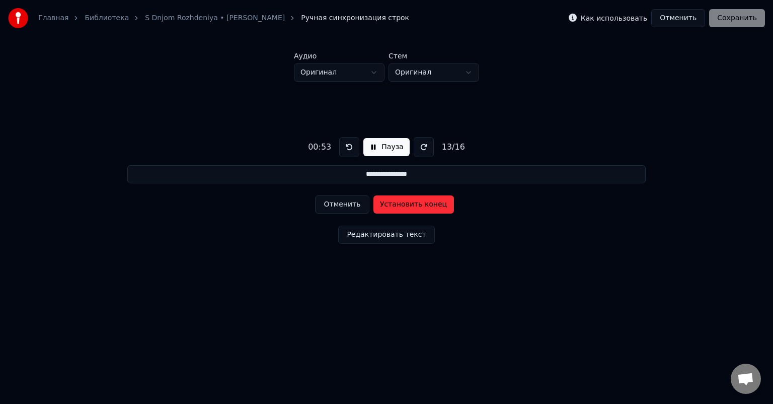
click at [697, 18] on button "Отменить" at bounding box center [679, 18] width 54 height 18
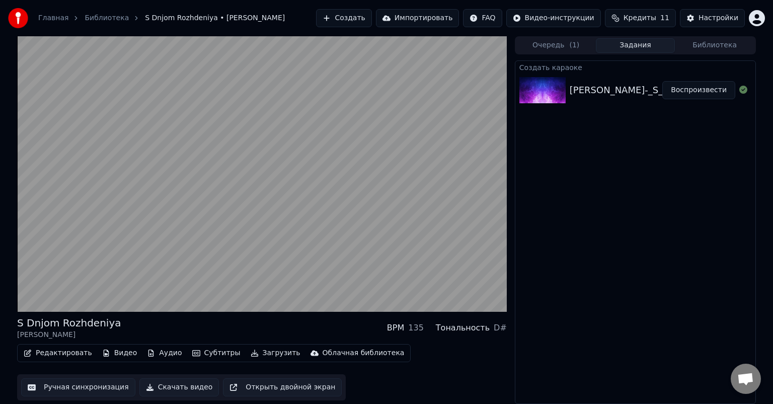
click at [83, 383] on button "Ручная синхронизация" at bounding box center [78, 387] width 114 height 18
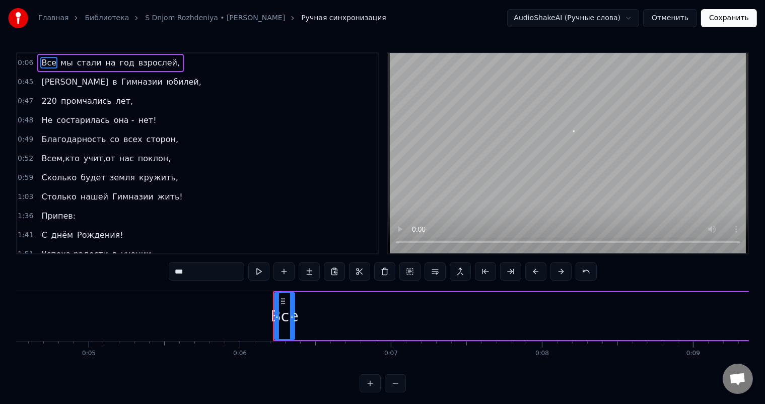
scroll to position [0, 889]
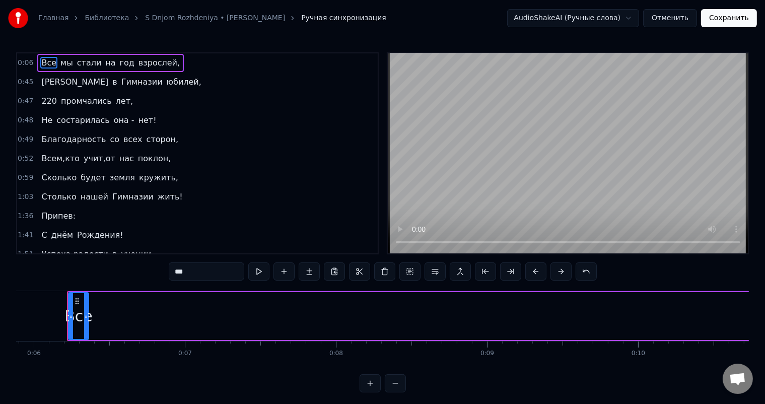
click at [65, 59] on span "мы" at bounding box center [66, 63] width 15 height 12
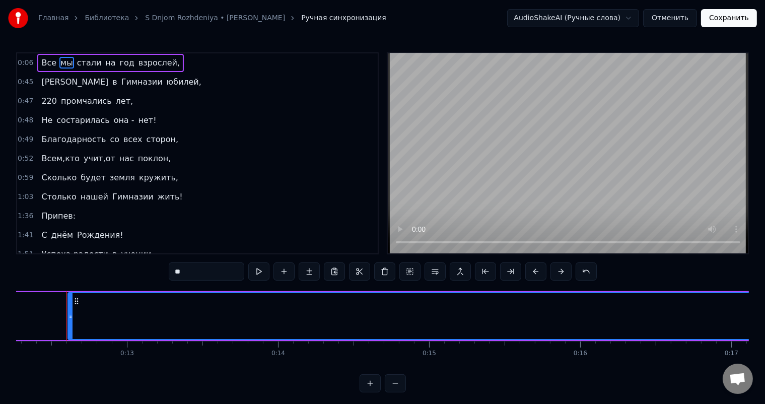
click at [46, 60] on span "Все" at bounding box center [48, 63] width 17 height 12
type input "***"
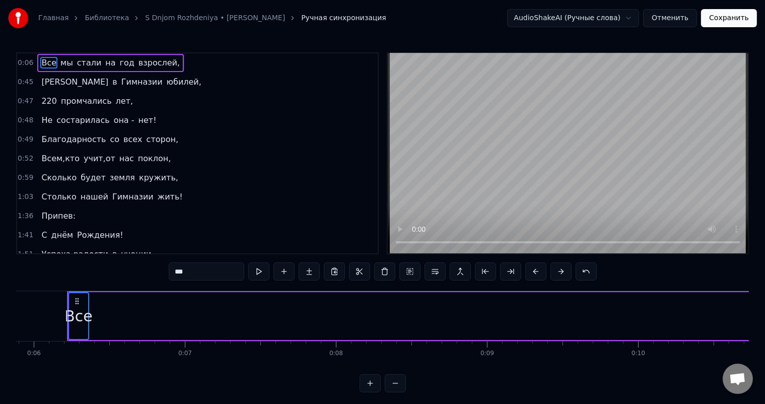
click at [62, 62] on span "мы" at bounding box center [66, 63] width 15 height 12
click at [76, 63] on span "стали" at bounding box center [89, 63] width 27 height 12
click at [104, 62] on span "на" at bounding box center [110, 63] width 12 height 12
click at [119, 63] on span "год" at bounding box center [127, 63] width 17 height 12
click at [137, 61] on span "взрослей," at bounding box center [158, 63] width 43 height 12
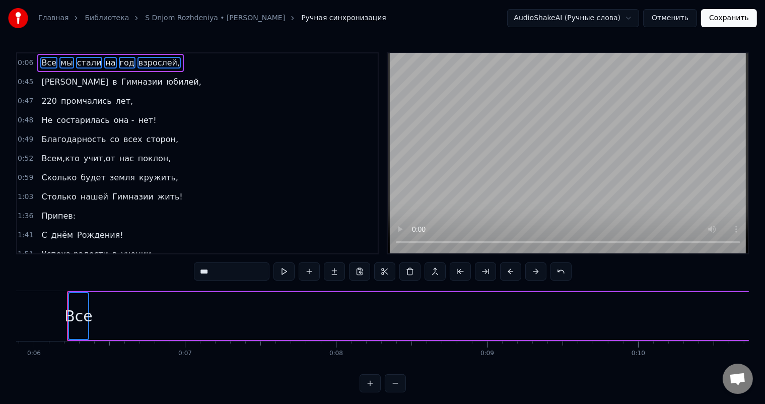
click at [245, 130] on div "0:49 Благодарность со всех сторон," at bounding box center [197, 139] width 361 height 19
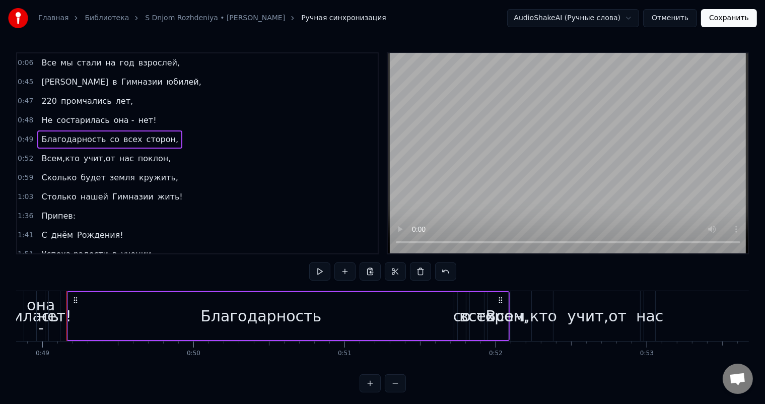
click at [56, 68] on div "Все мы стали на год взрослей," at bounding box center [110, 63] width 147 height 18
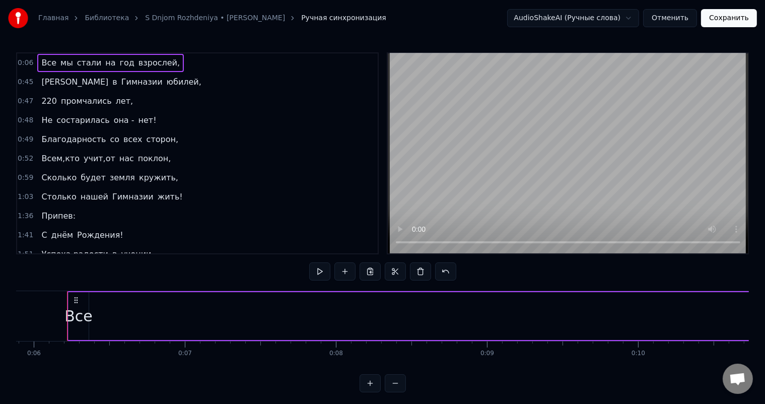
click at [37, 56] on div "Все мы стали на год взрослей," at bounding box center [110, 63] width 147 height 18
click at [37, 55] on div "Все мы стали на год взрослей," at bounding box center [110, 63] width 147 height 18
click at [33, 56] on div "0:06 Все мы стали на год взрослей," at bounding box center [197, 62] width 361 height 19
click at [111, 79] on span "в" at bounding box center [114, 82] width 7 height 12
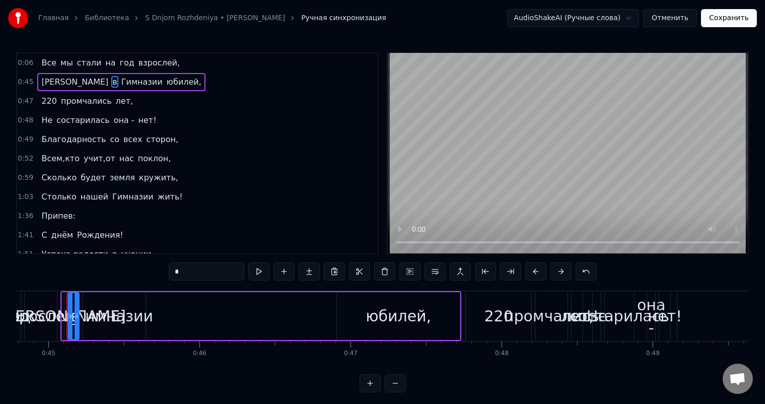
click at [40, 59] on span "Все" at bounding box center [48, 63] width 17 height 12
type input "***"
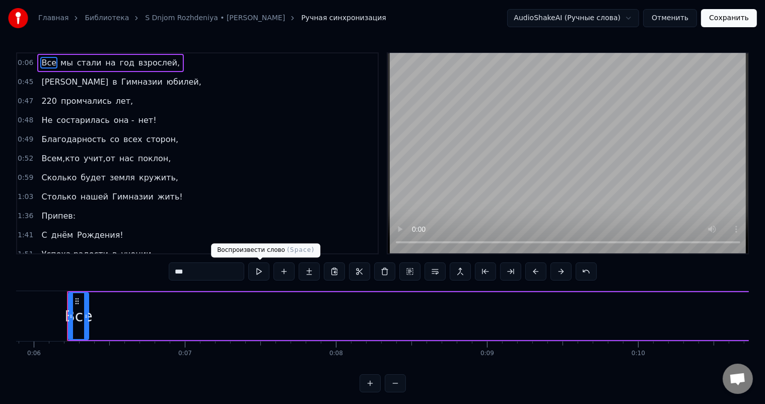
click at [262, 272] on button at bounding box center [258, 271] width 21 height 18
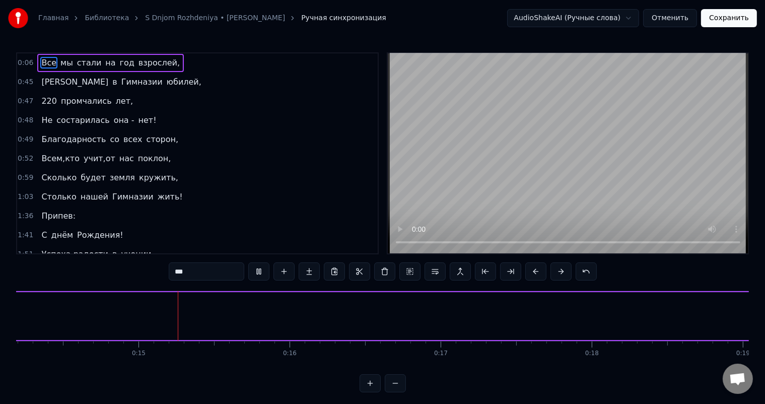
scroll to position [0, 2163]
drag, startPoint x: 44, startPoint y: 60, endPoint x: 46, endPoint y: 66, distance: 5.9
click at [46, 66] on span "Все" at bounding box center [48, 63] width 17 height 12
click at [30, 66] on div "0:06 Все мы стали на год взрослей," at bounding box center [197, 62] width 361 height 19
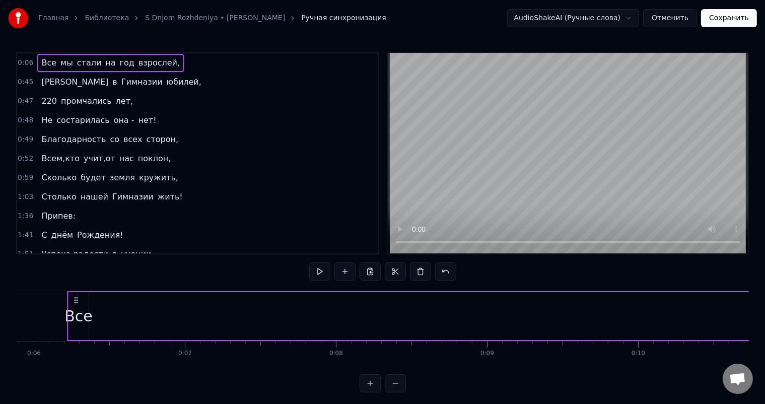
click at [28, 58] on span "0:06" at bounding box center [26, 63] width 16 height 10
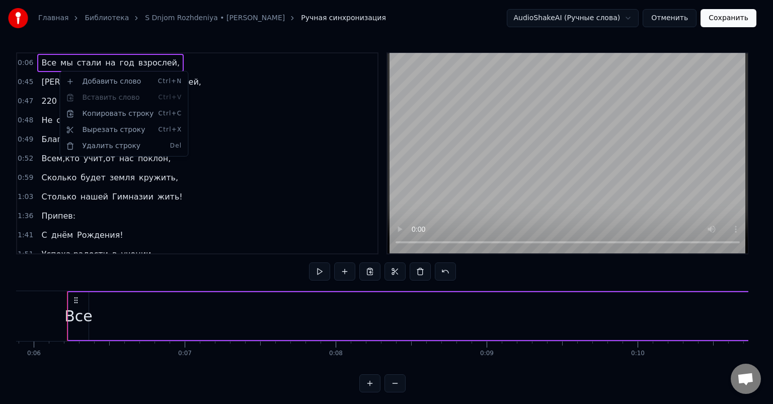
click at [116, 46] on html "Главная Библиотека S Dnjom [GEOGRAPHIC_DATA] • [PERSON_NAME] Ручная синхронизац…" at bounding box center [386, 204] width 773 height 408
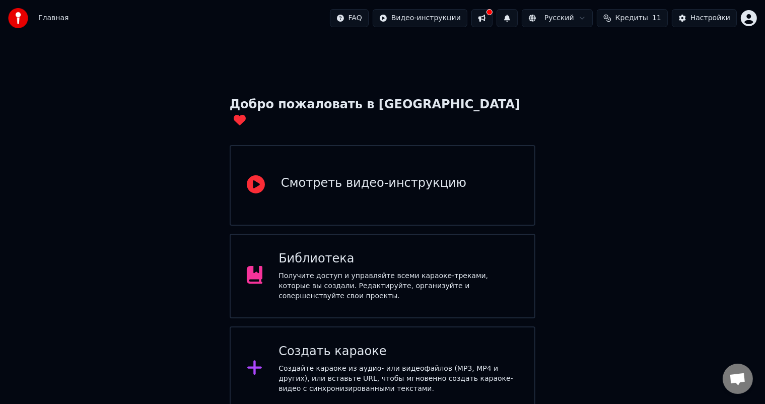
click at [400, 175] on div "Смотреть видео-инструкцию" at bounding box center [373, 183] width 185 height 16
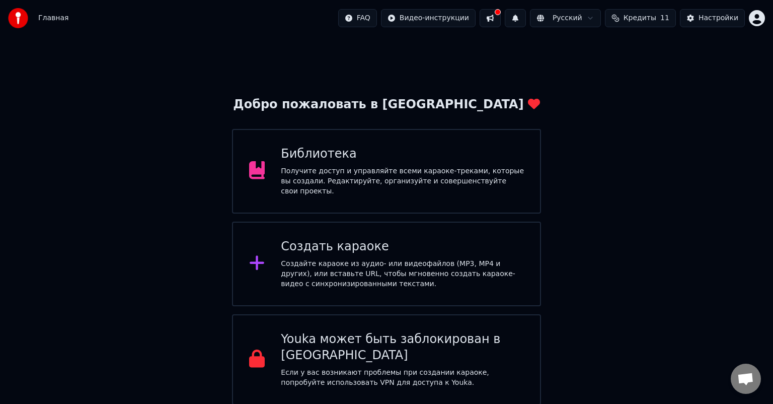
click at [383, 239] on div "Создать караоке" at bounding box center [402, 247] width 243 height 16
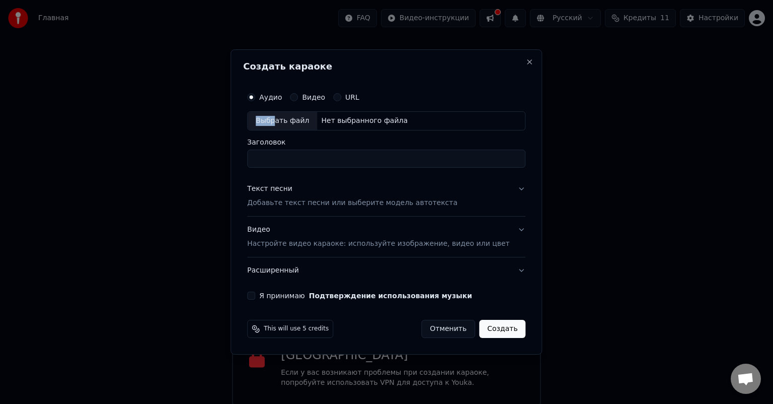
click at [287, 109] on div "Аудио Видео URL Выбрать файл Нет выбранного файла" at bounding box center [386, 108] width 278 height 43
click at [284, 127] on div "Выбрать файл" at bounding box center [282, 121] width 69 height 18
type input "**********"
click at [309, 201] on p "Добавьте текст песни или выберите модель автотекста" at bounding box center [352, 203] width 210 height 10
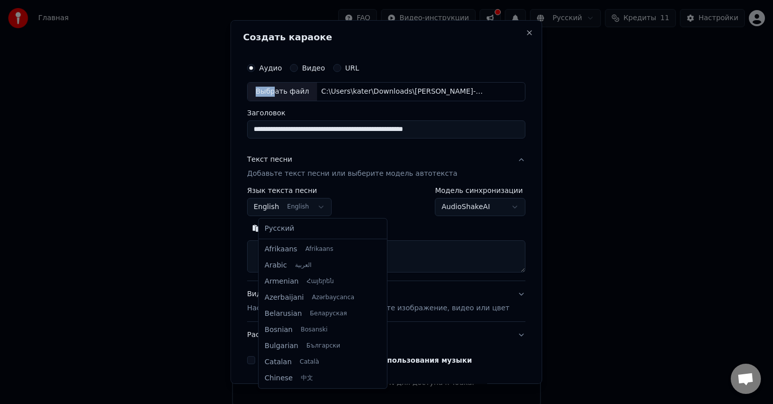
click at [310, 206] on body "Главная FAQ Видео-инструкции Русский Кредиты 11 Настройки Добро пожаловать в Yo…" at bounding box center [386, 202] width 773 height 405
select select "**"
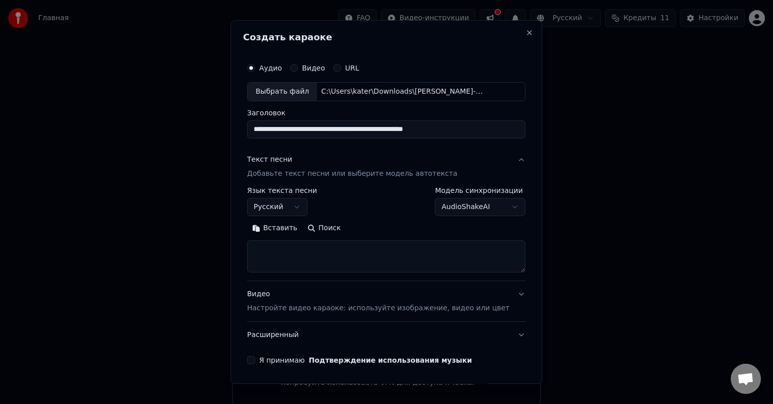
click at [304, 249] on textarea at bounding box center [386, 256] width 278 height 32
paste textarea "**********"
drag, startPoint x: 363, startPoint y: 269, endPoint x: 258, endPoint y: 233, distance: 110.8
click at [258, 233] on div "**********" at bounding box center [386, 246] width 278 height 52
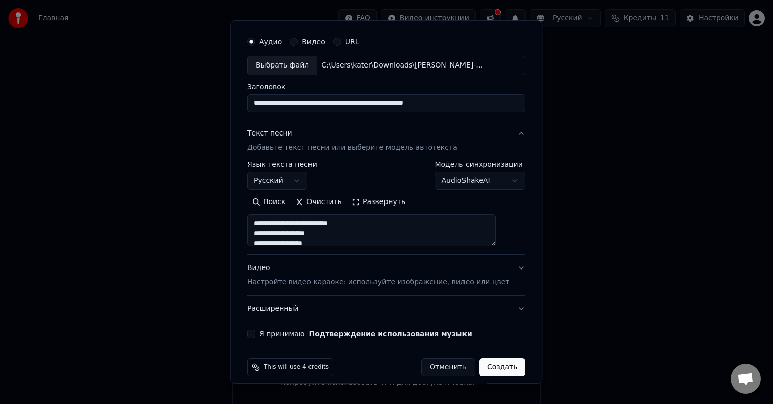
scroll to position [34, 0]
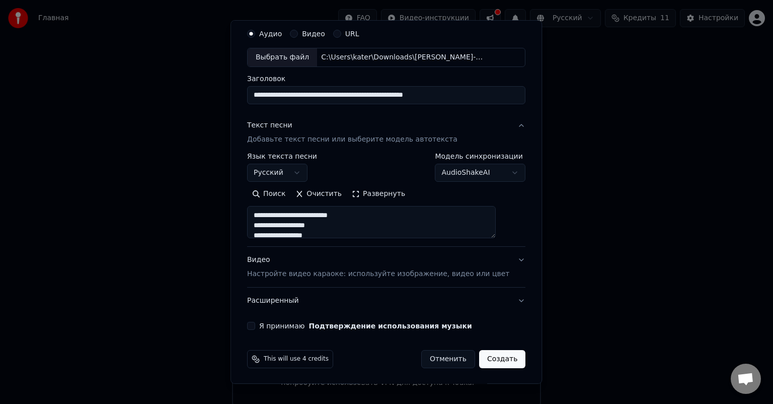
click at [346, 219] on textarea "**********" at bounding box center [371, 222] width 249 height 32
click at [321, 226] on textarea "**********" at bounding box center [371, 222] width 249 height 32
click at [305, 209] on textarea "**********" at bounding box center [371, 222] width 249 height 32
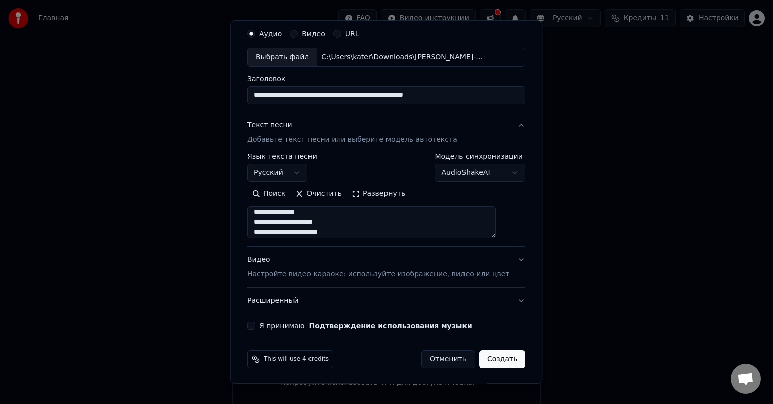
click at [289, 222] on textarea "**********" at bounding box center [371, 222] width 249 height 32
click at [282, 216] on textarea "**********" at bounding box center [371, 222] width 249 height 32
type textarea "**********"
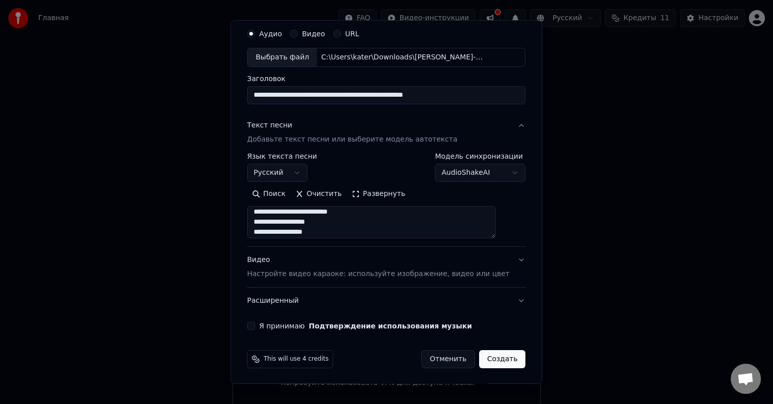
click at [447, 178] on body "Главная FAQ Видео-инструкции Русский Кредиты 11 Настройки Добро пожаловать в Yo…" at bounding box center [386, 202] width 773 height 405
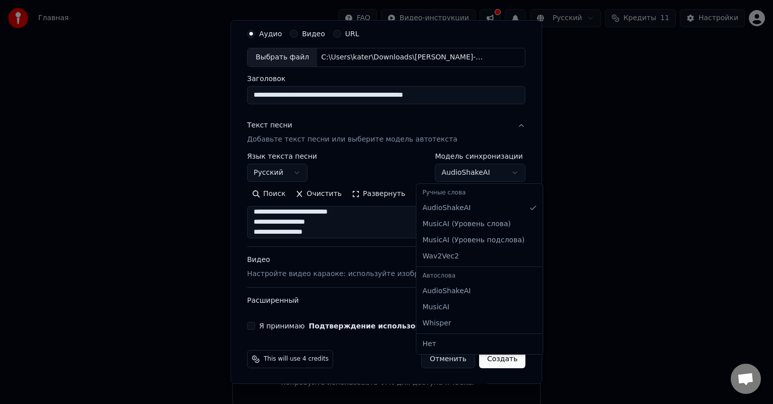
select select "**********"
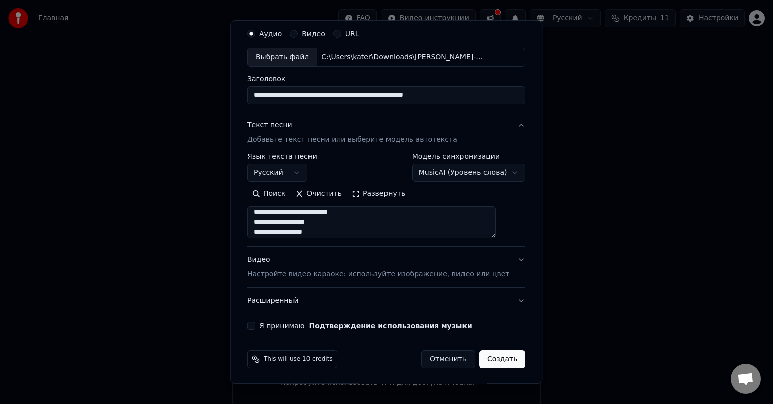
click at [255, 323] on button "Я принимаю Подтверждение использования музыки" at bounding box center [251, 326] width 8 height 8
click at [410, 270] on p "Настройте видео караоке: используйте изображение, видео или цвет" at bounding box center [378, 274] width 262 height 10
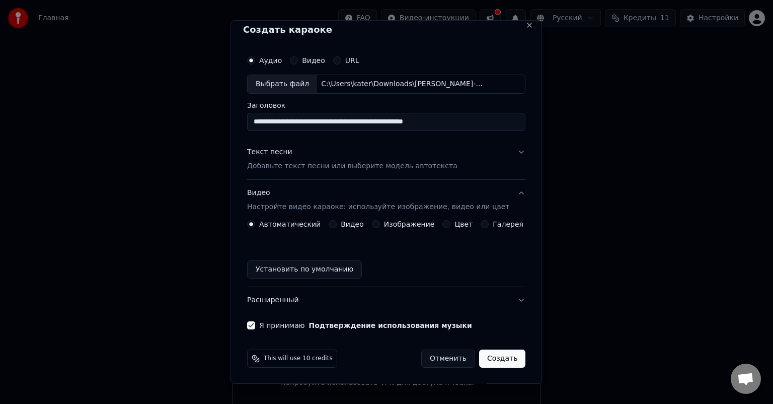
scroll to position [8, 0]
click at [352, 228] on label "Видео" at bounding box center [352, 224] width 23 height 7
click at [337, 228] on button "Видео" at bounding box center [333, 224] width 8 height 8
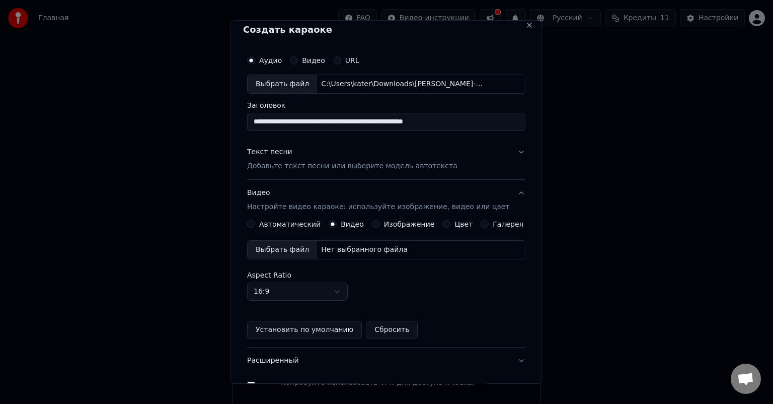
click at [279, 252] on div "Выбрать файл" at bounding box center [282, 250] width 69 height 18
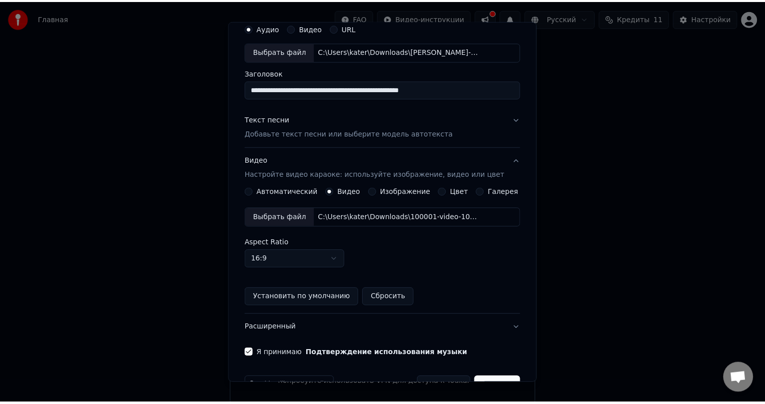
scroll to position [58, 0]
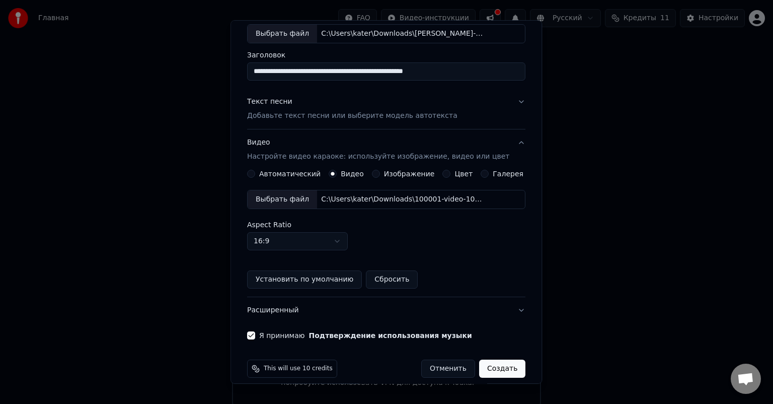
click at [499, 370] on button "Создать" at bounding box center [502, 369] width 46 height 18
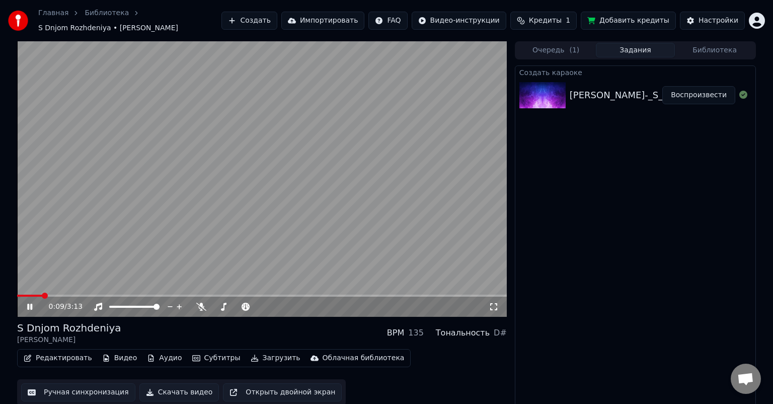
click at [149, 187] on video at bounding box center [262, 178] width 490 height 275
click at [69, 351] on button "Редактировать" at bounding box center [58, 358] width 77 height 14
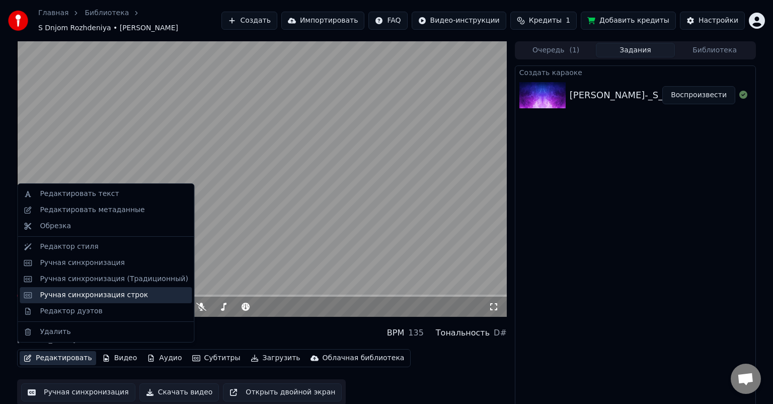
click at [89, 296] on div "Ручная синхронизация строк" at bounding box center [94, 295] width 108 height 10
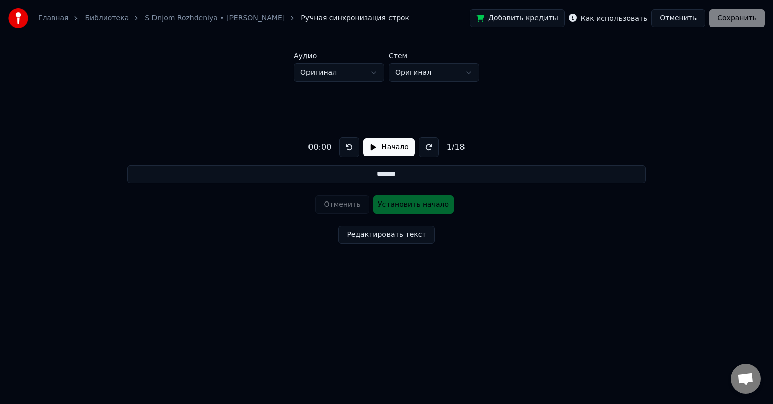
drag, startPoint x: 415, startPoint y: 175, endPoint x: 318, endPoint y: 182, distance: 97.9
click at [318, 182] on input "*******" at bounding box center [386, 174] width 519 height 18
drag, startPoint x: 401, startPoint y: 288, endPoint x: 399, endPoint y: 277, distance: 11.2
click at [401, 287] on div "00:00 Начало 1 / 18 Отменить Установить начало Редактировать текст" at bounding box center [386, 188] width 741 height 213
click at [693, 22] on button "Отменить" at bounding box center [679, 18] width 54 height 18
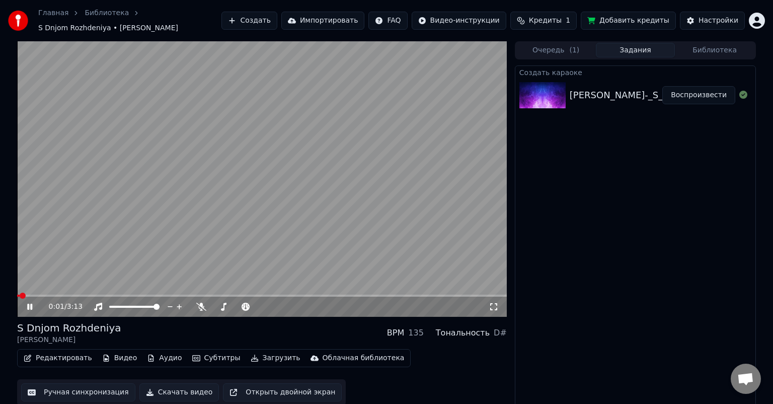
click at [20, 293] on span at bounding box center [23, 296] width 6 height 6
click at [19, 295] on span at bounding box center [18, 296] width 3 height 2
click at [161, 190] on video at bounding box center [262, 178] width 490 height 275
click at [101, 387] on button "Ручная синхронизация" at bounding box center [78, 392] width 114 height 18
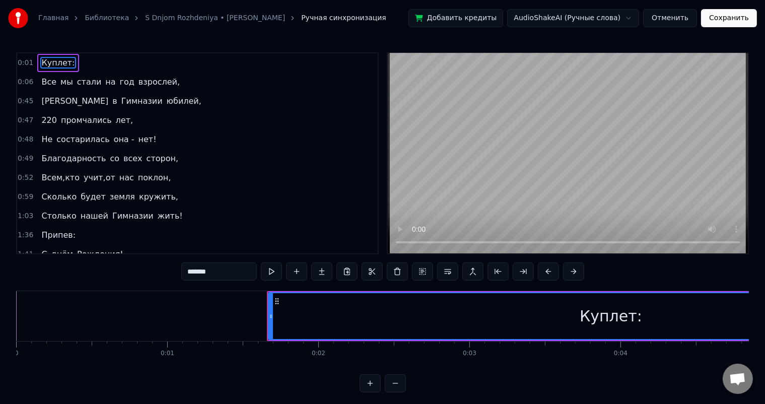
click at [69, 62] on div "0:01 Куплет:" at bounding box center [197, 62] width 361 height 19
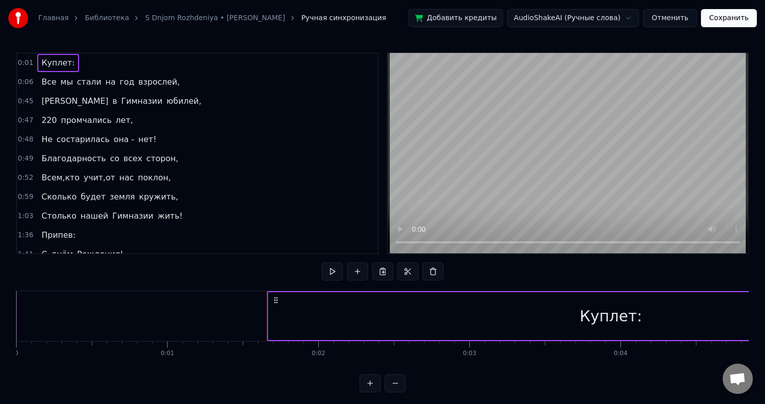
click at [69, 62] on div "0:01 Куплет:" at bounding box center [197, 62] width 361 height 19
click at [62, 60] on span "Куплет:" at bounding box center [57, 63] width 35 height 12
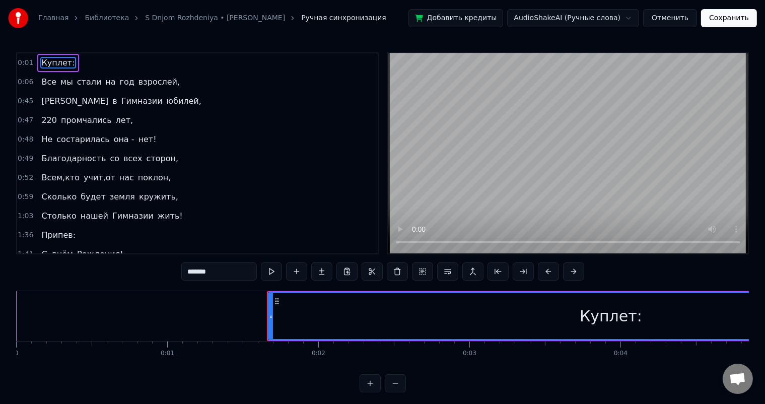
type input "***"
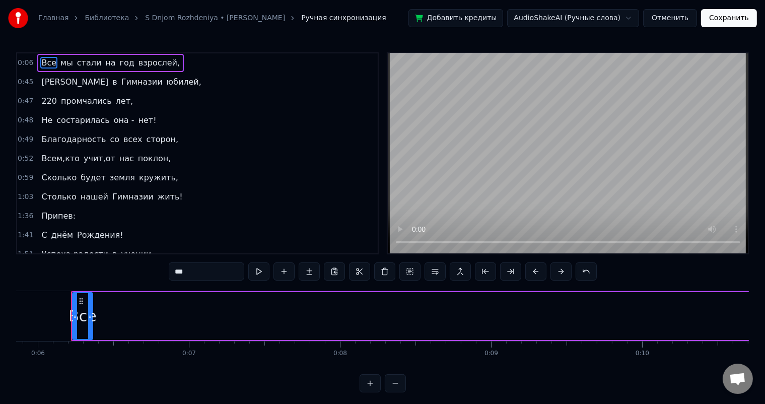
scroll to position [0, 889]
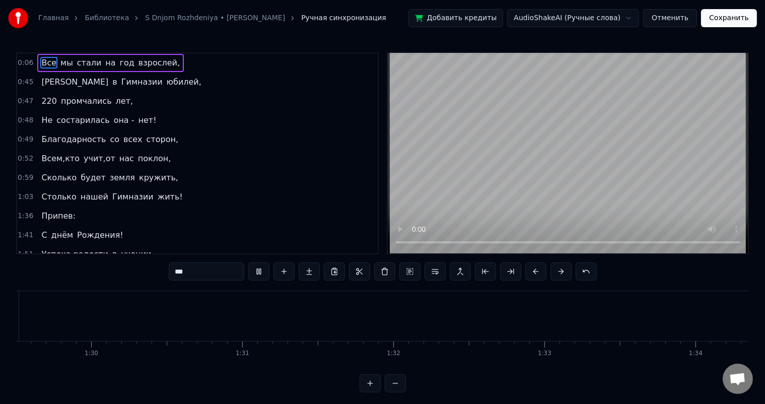
click at [559, 163] on video at bounding box center [568, 153] width 361 height 200
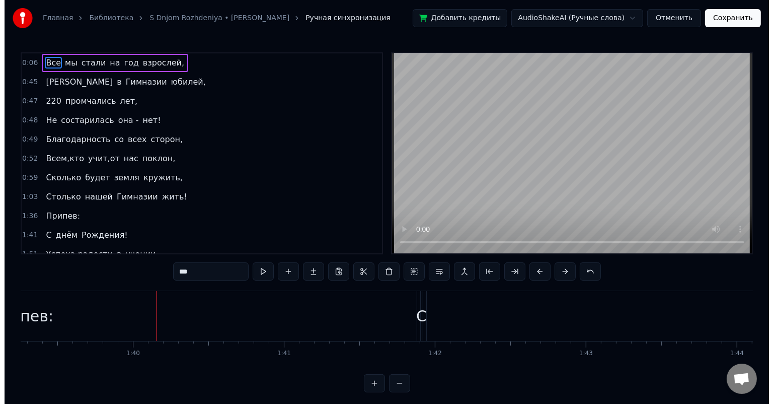
scroll to position [0, 15079]
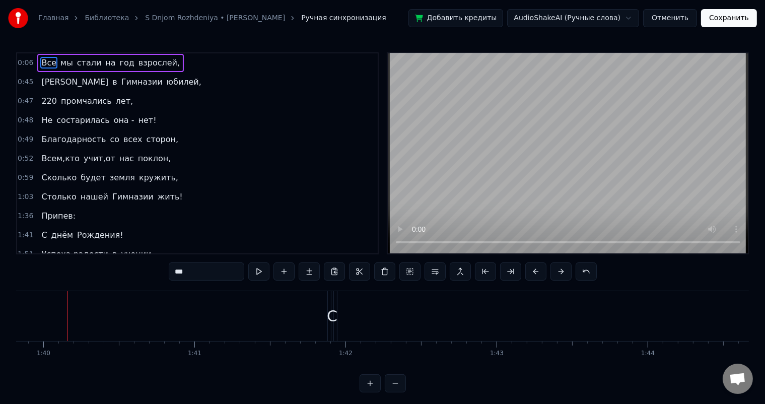
click at [678, 13] on button "Отменить" at bounding box center [670, 18] width 54 height 18
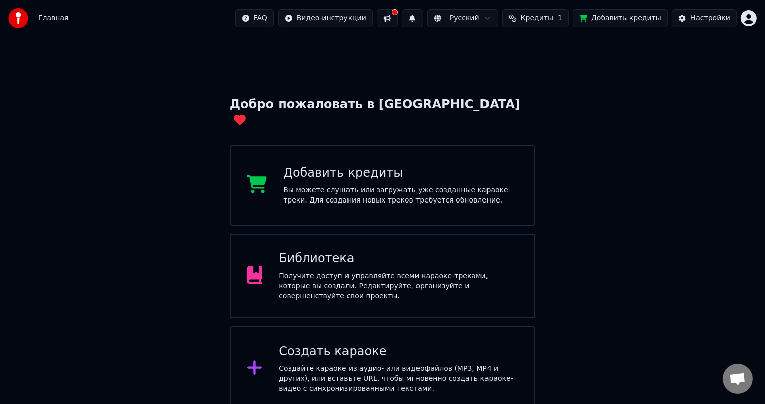
click at [422, 236] on div "Библиотека Получите доступ и управляйте всеми караоке-треками, которые вы созда…" at bounding box center [383, 276] width 306 height 85
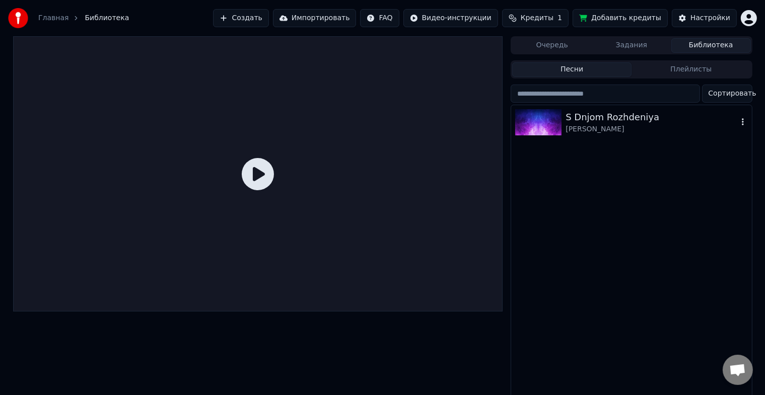
click at [596, 124] on div "[PERSON_NAME]" at bounding box center [651, 129] width 172 height 10
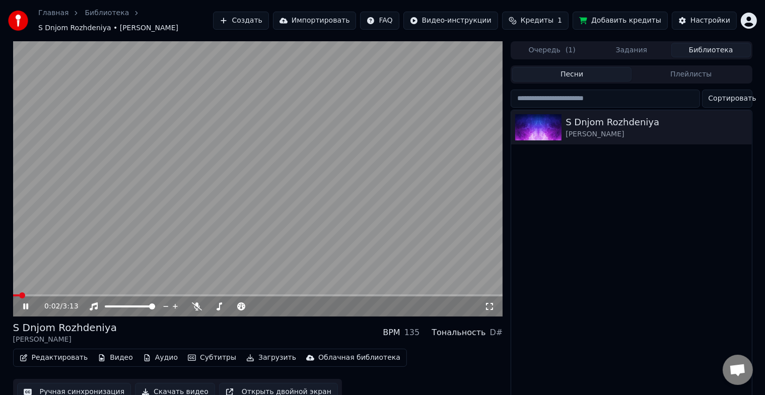
click at [408, 199] on video at bounding box center [258, 178] width 490 height 275
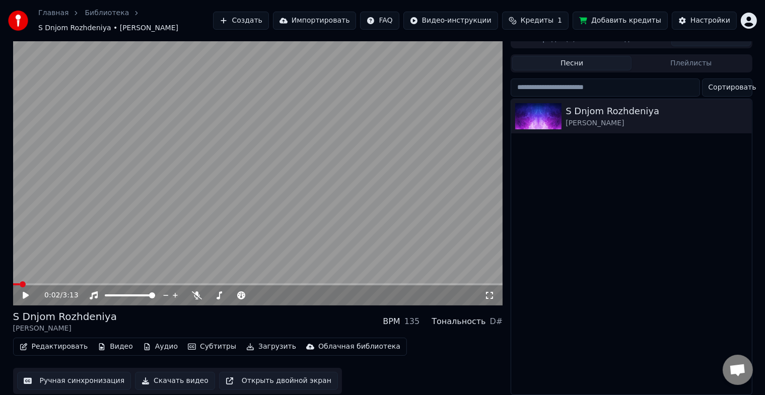
scroll to position [17, 0]
click at [63, 383] on button "Ручная синхронизация" at bounding box center [74, 381] width 114 height 18
